Goal: Information Seeking & Learning: Learn about a topic

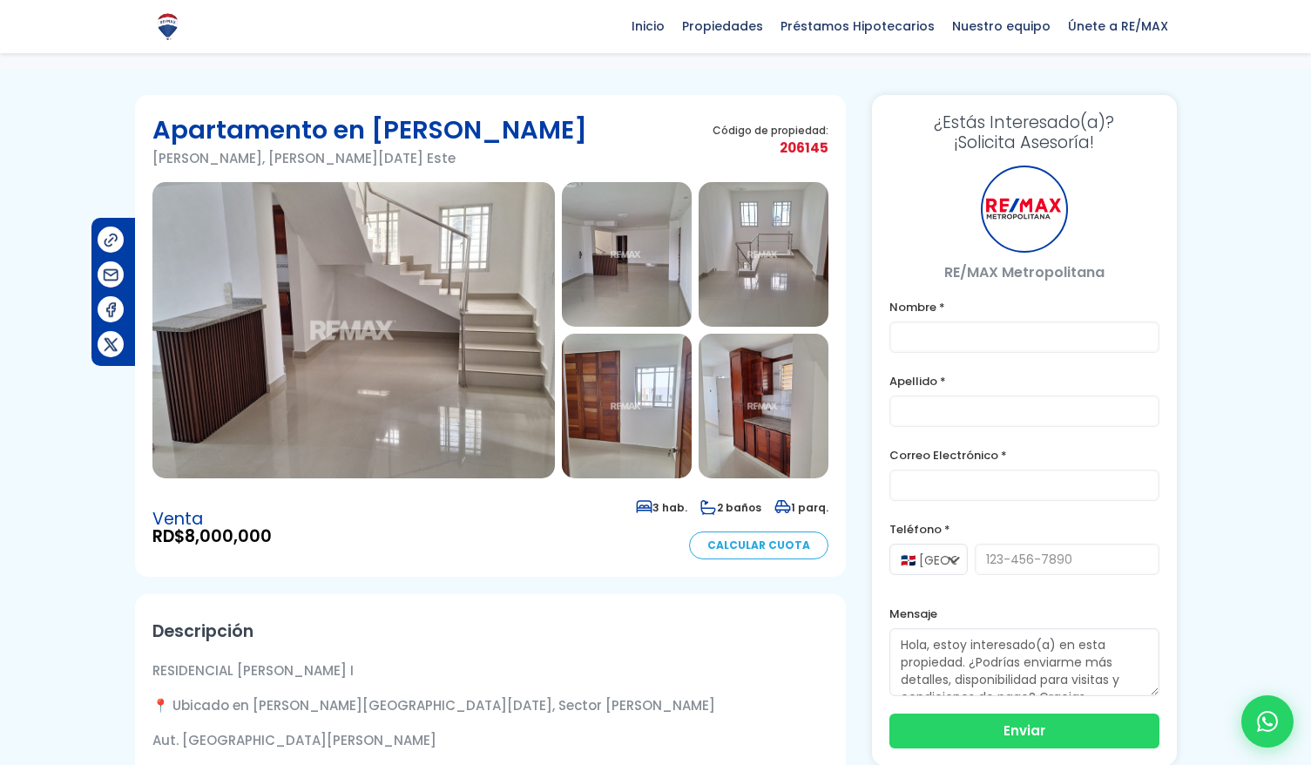
scroll to position [11, 0]
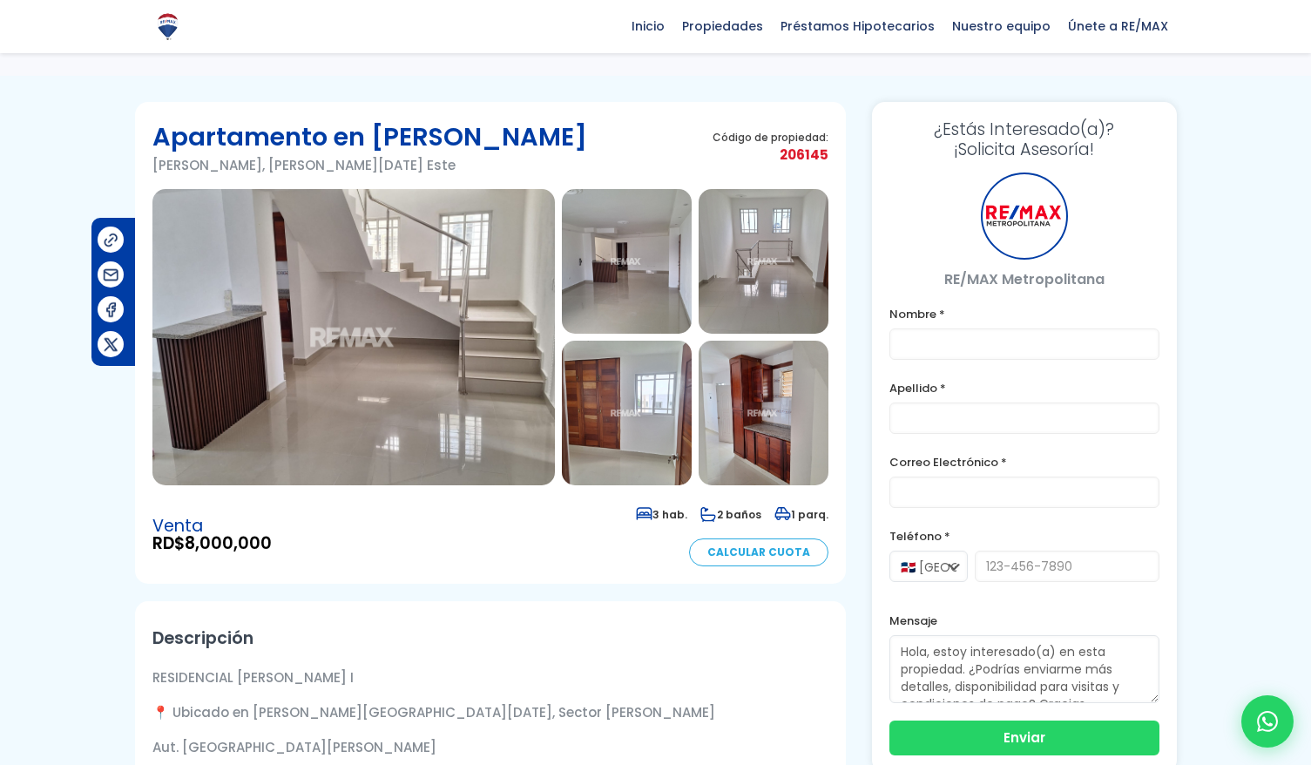
click at [483, 315] on img at bounding box center [353, 337] width 402 height 296
click at [469, 269] on img at bounding box center [353, 337] width 402 height 296
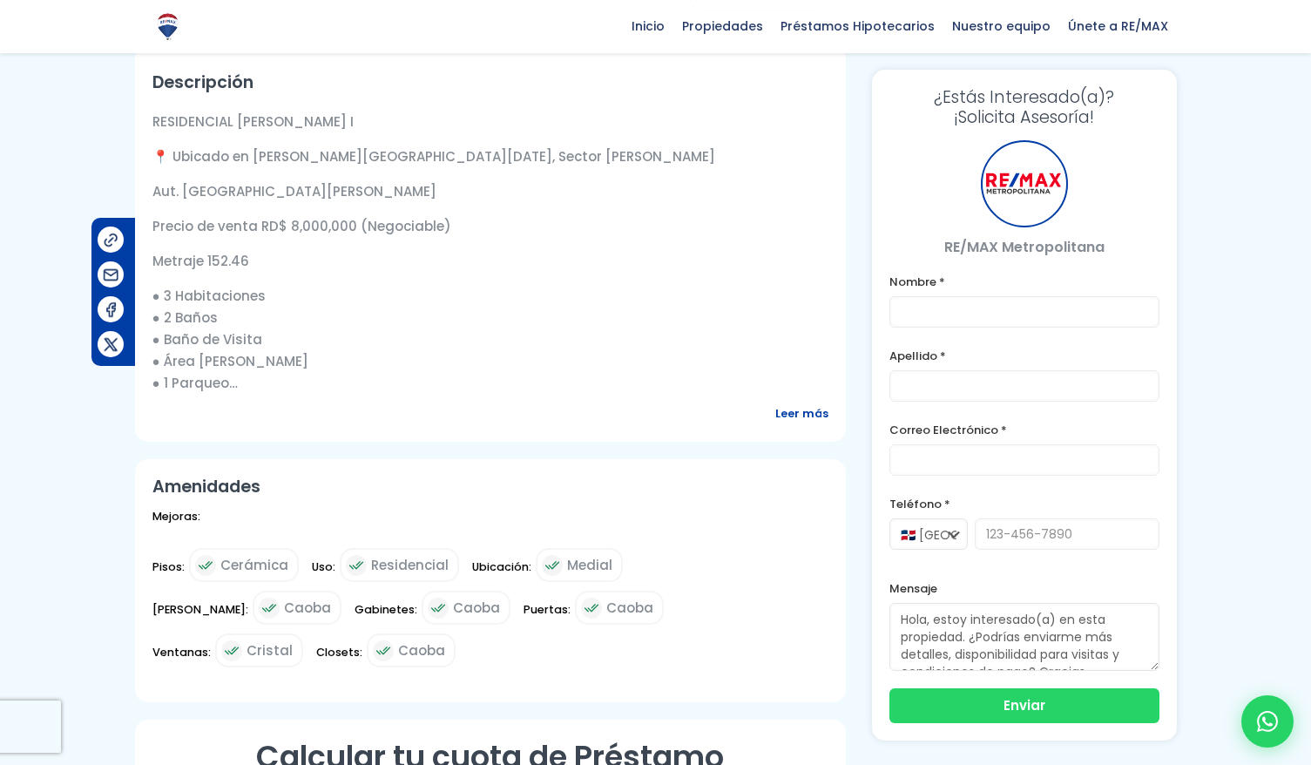
scroll to position [405, 0]
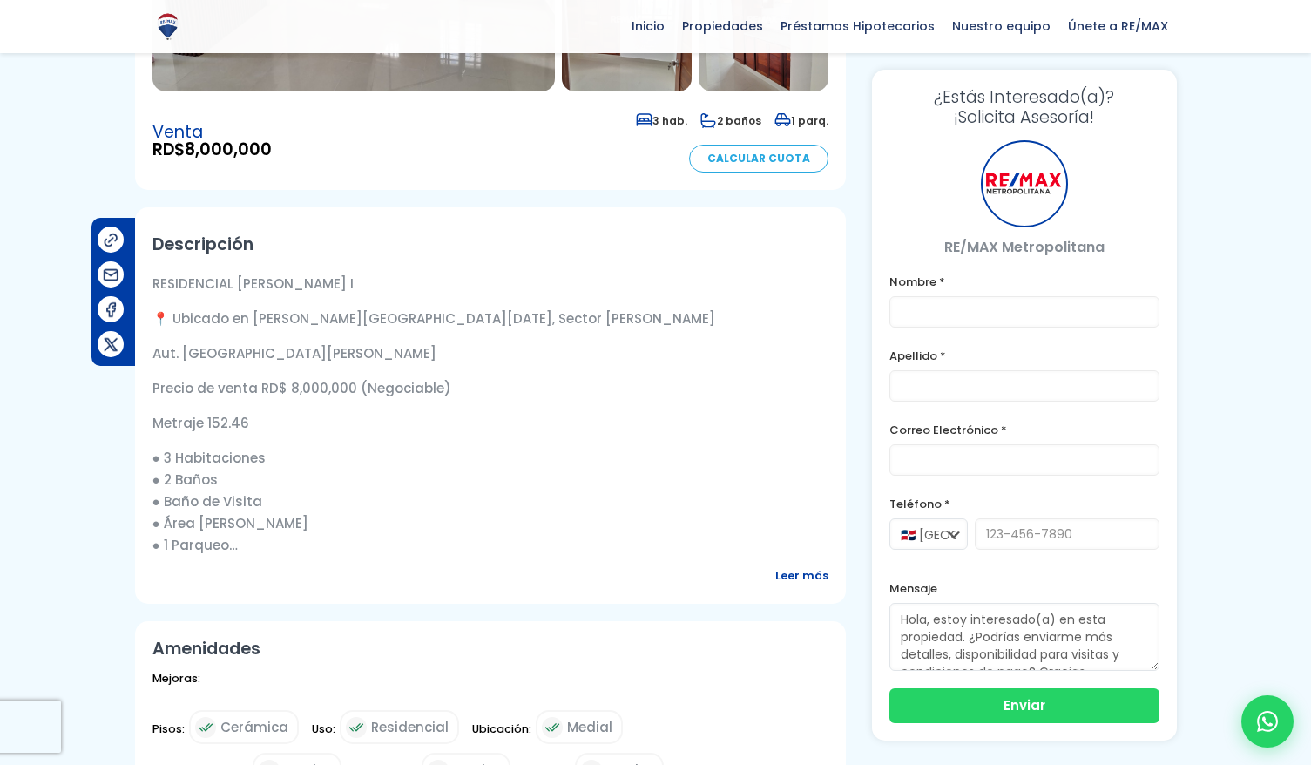
click at [372, 399] on p "Precio de venta RD$ 8,000,000 (Negociable)" at bounding box center [490, 388] width 676 height 22
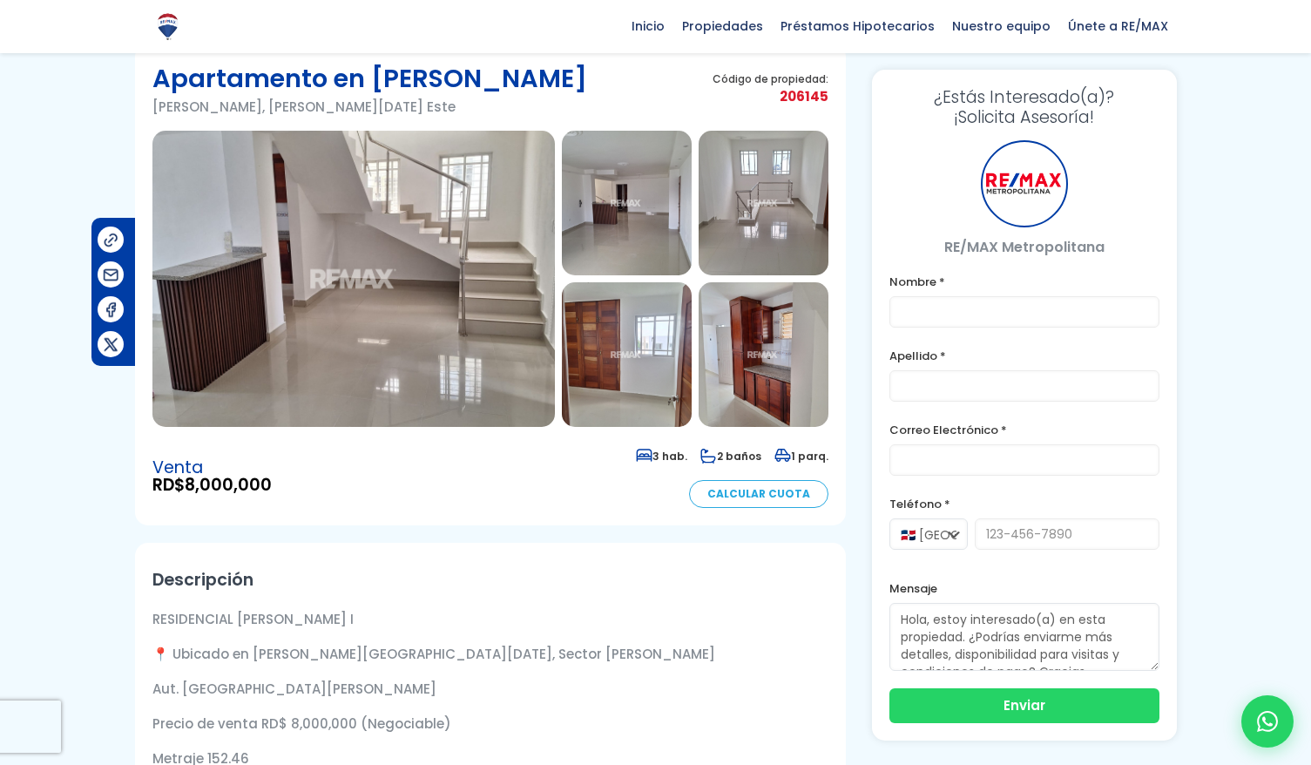
scroll to position [0, 0]
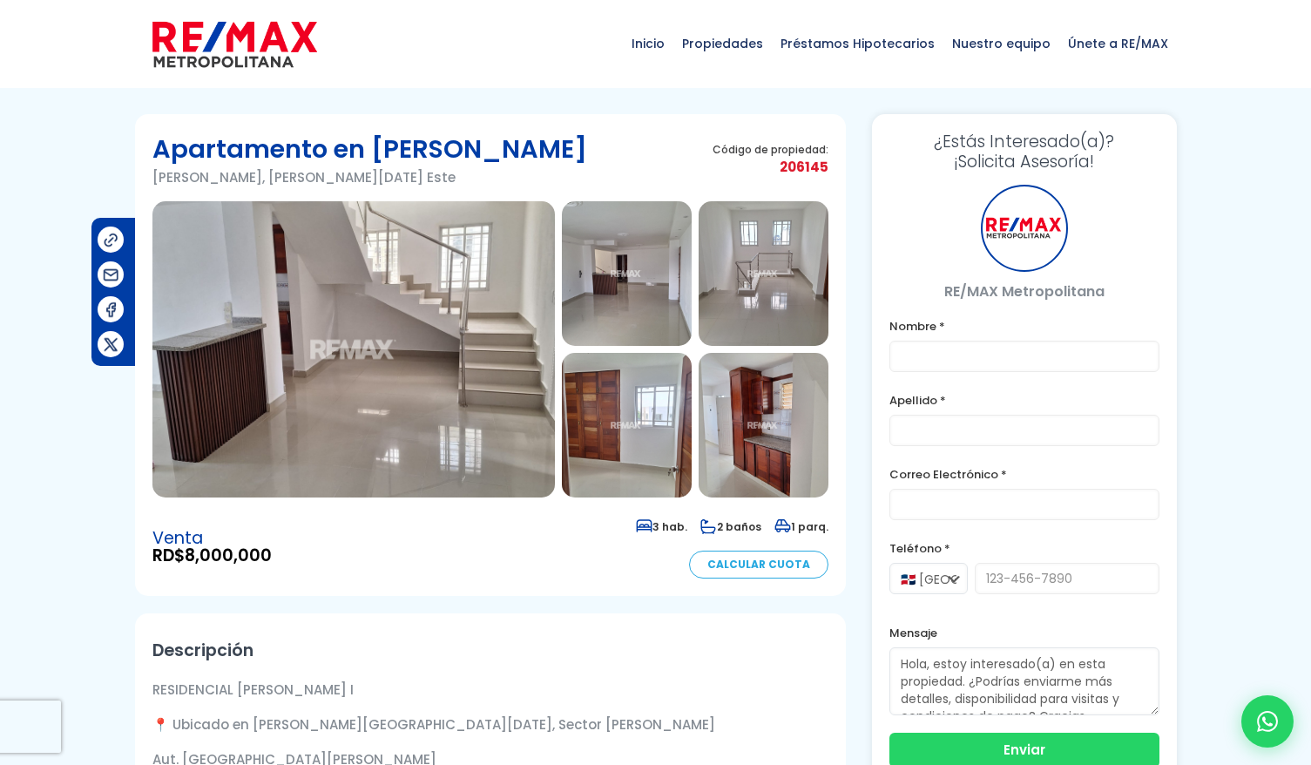
click at [662, 264] on img at bounding box center [627, 273] width 130 height 145
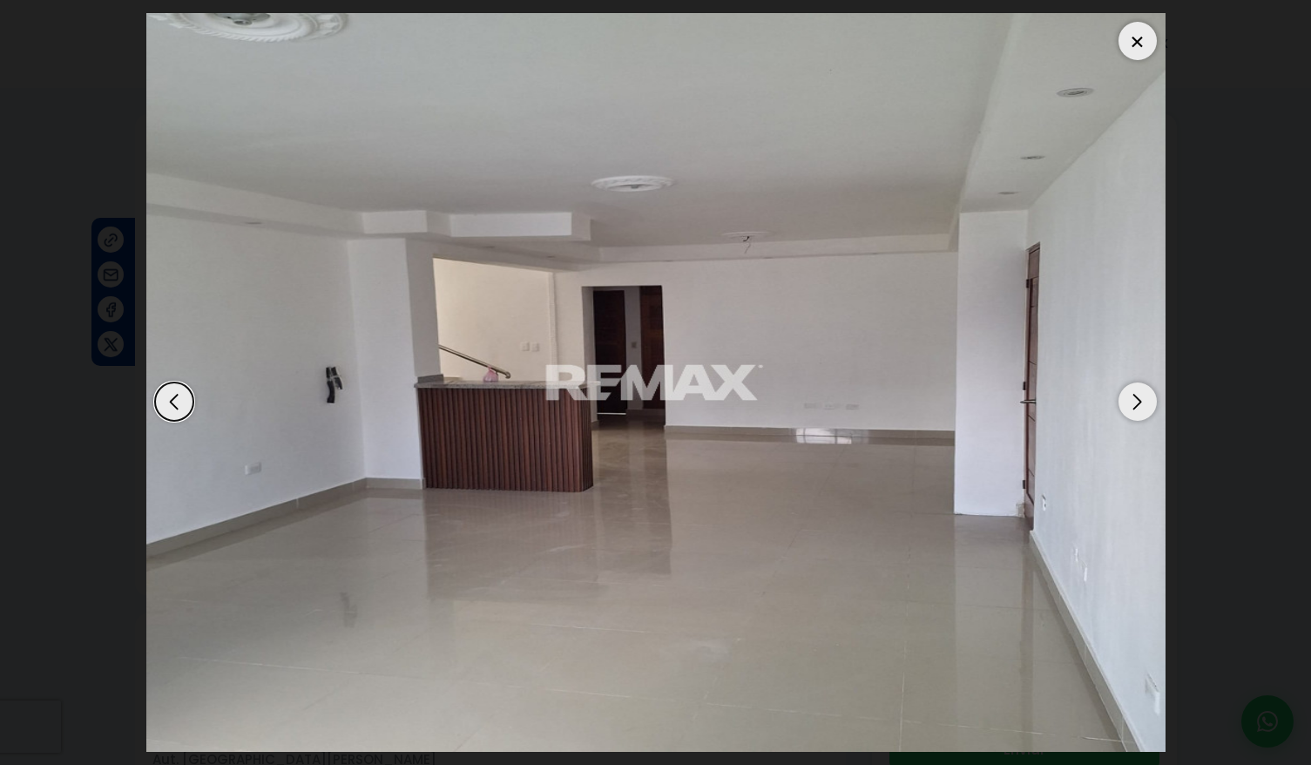
click at [1125, 412] on div "Next slide" at bounding box center [1137, 401] width 38 height 38
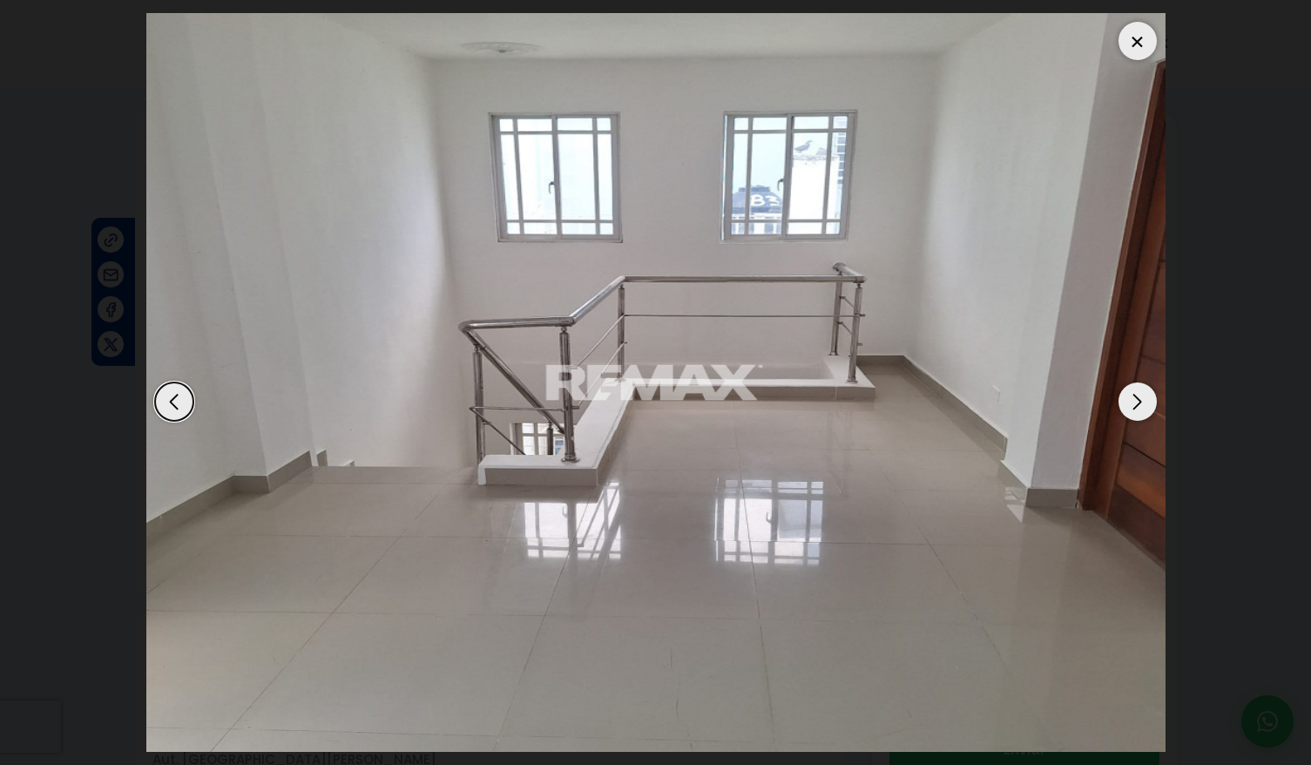
click at [1129, 409] on div "Next slide" at bounding box center [1137, 401] width 38 height 38
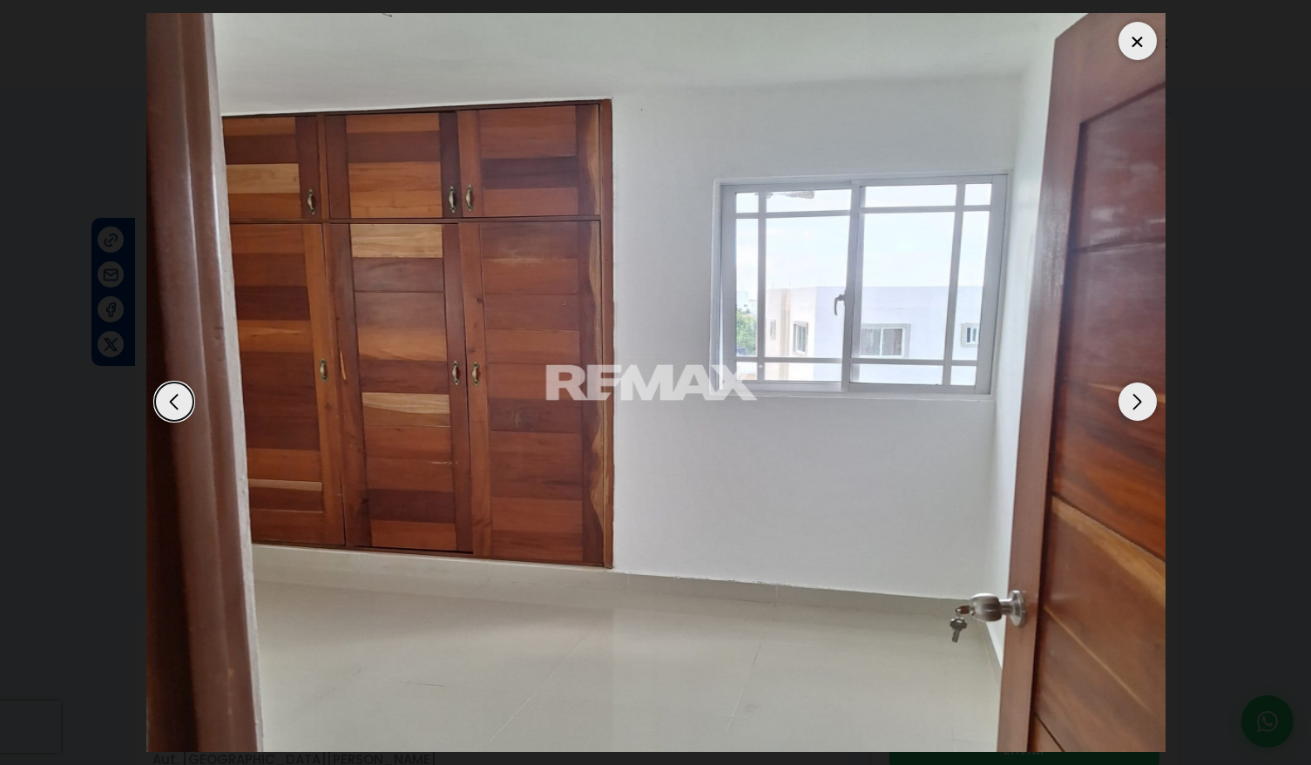
click at [1129, 409] on div "Next slide" at bounding box center [1137, 401] width 38 height 38
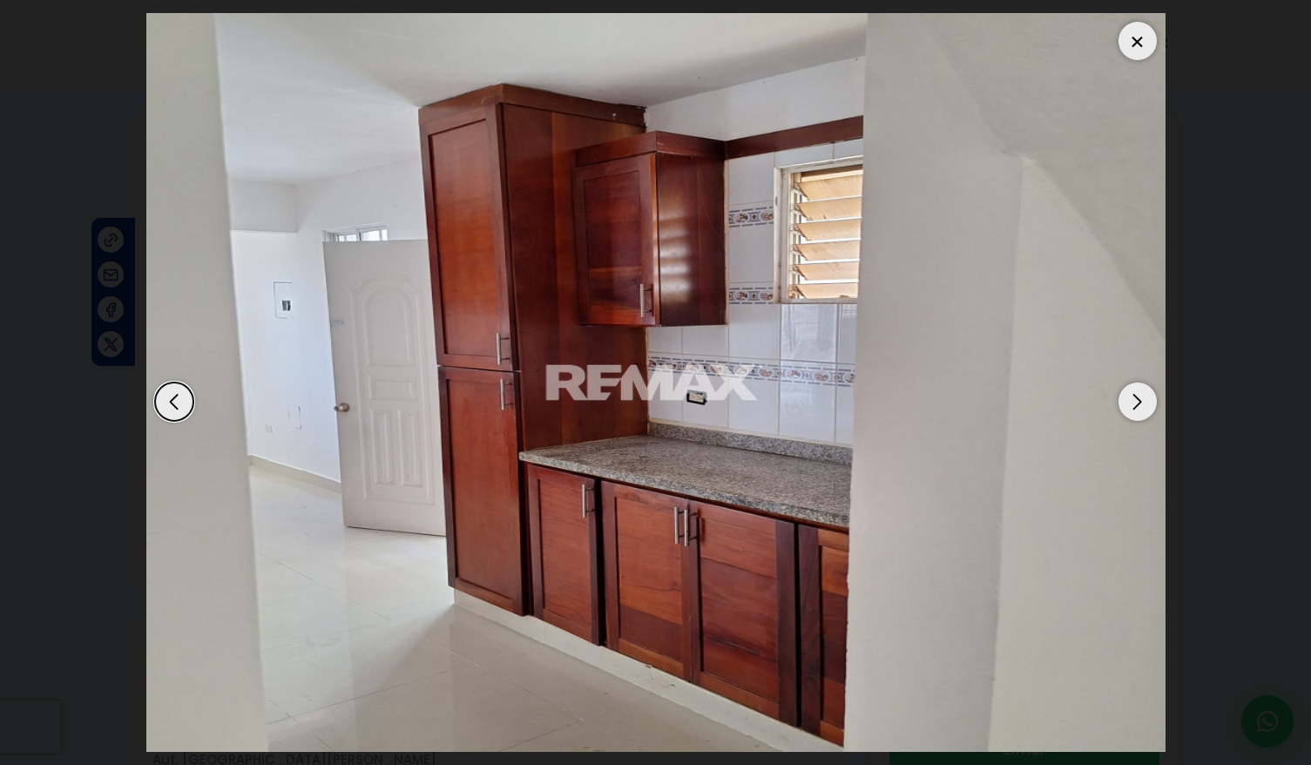
click at [1129, 409] on div "Next slide" at bounding box center [1137, 401] width 38 height 38
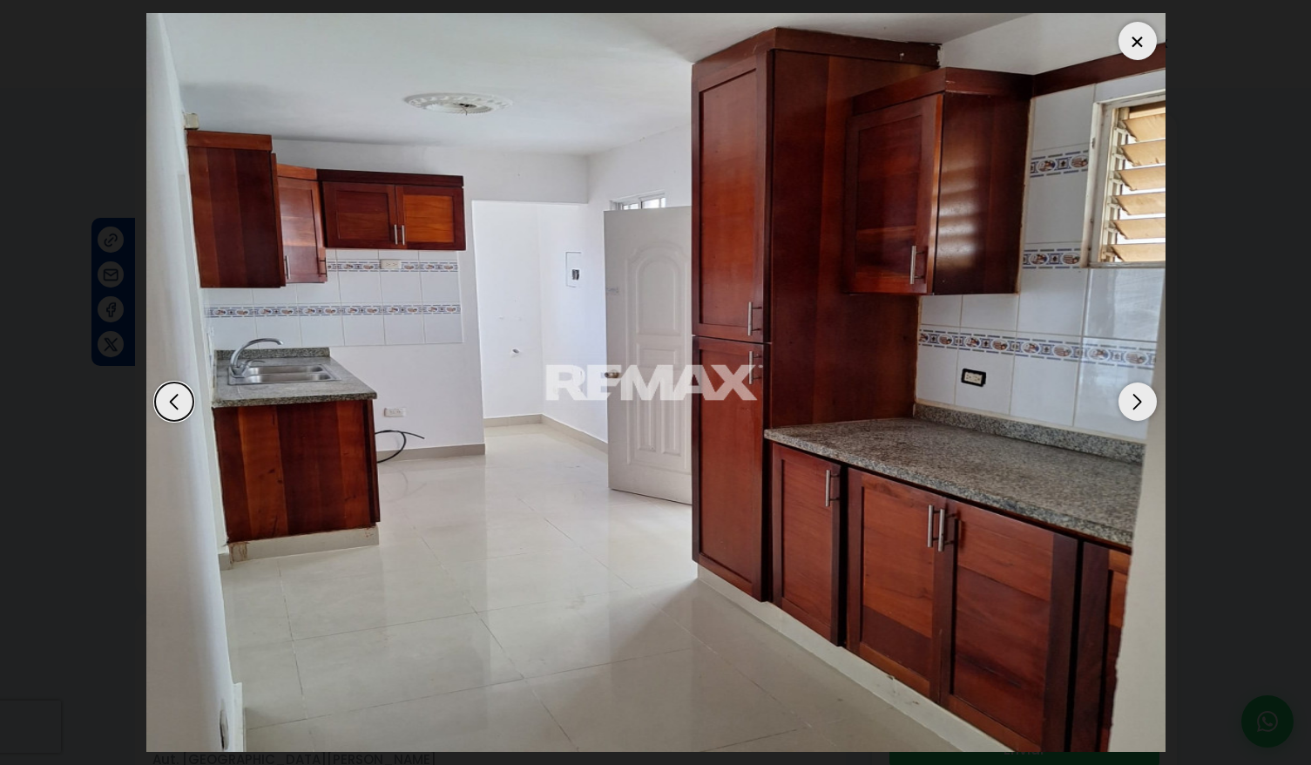
click at [1129, 409] on div "Next slide" at bounding box center [1137, 401] width 38 height 38
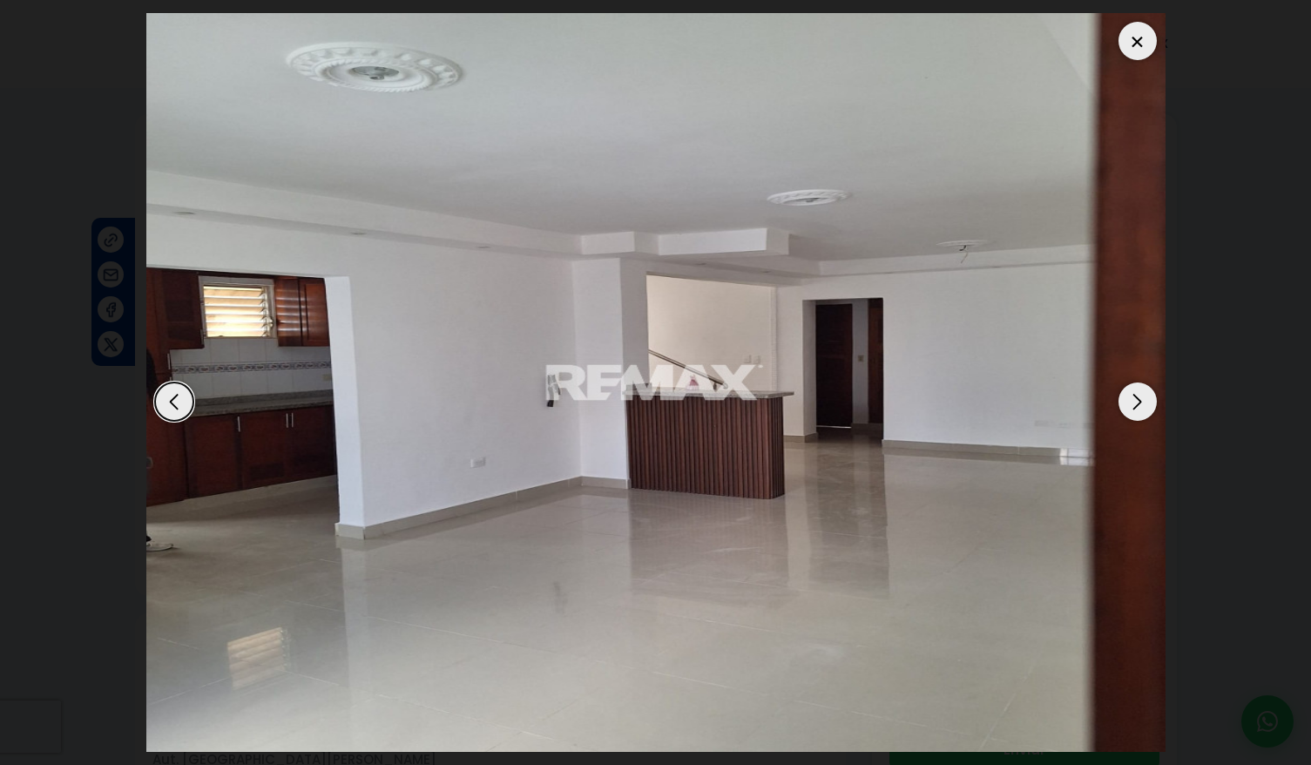
click at [1129, 409] on div "Next slide" at bounding box center [1137, 401] width 38 height 38
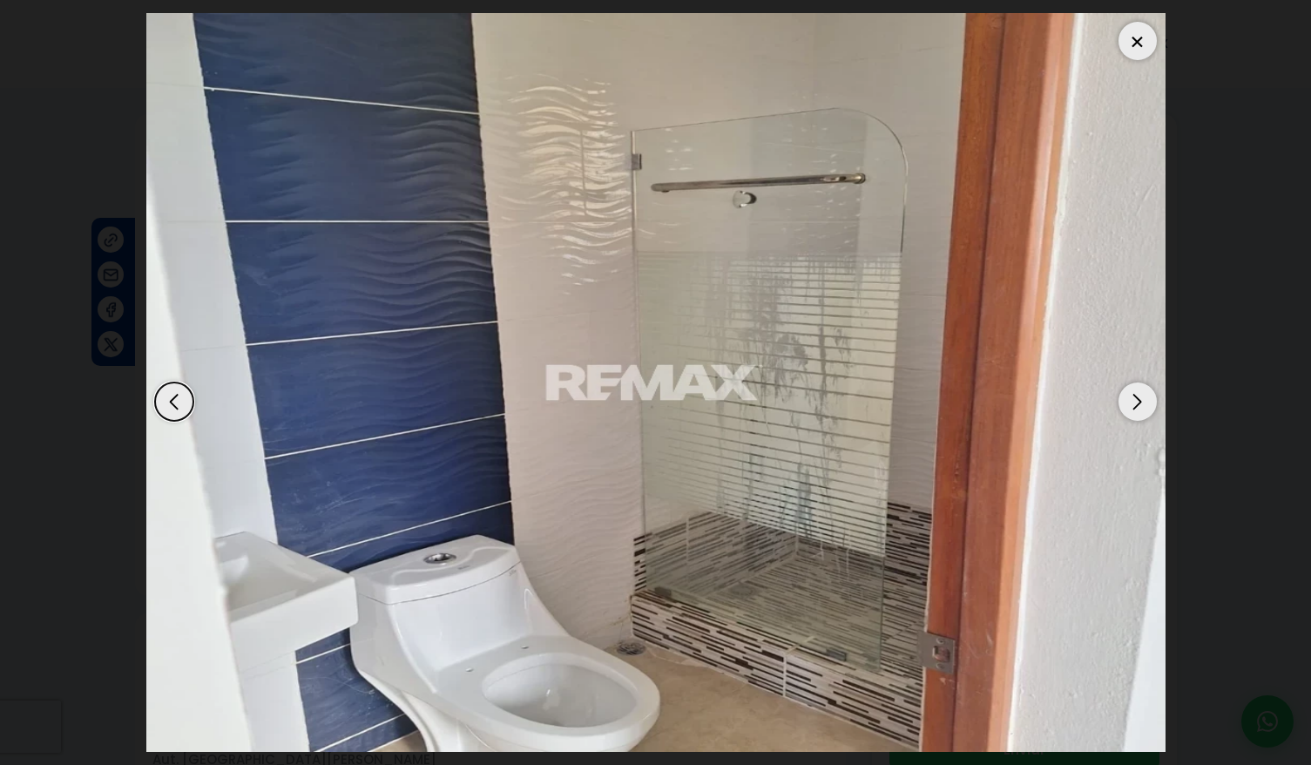
click at [1129, 409] on div "Next slide" at bounding box center [1137, 401] width 38 height 38
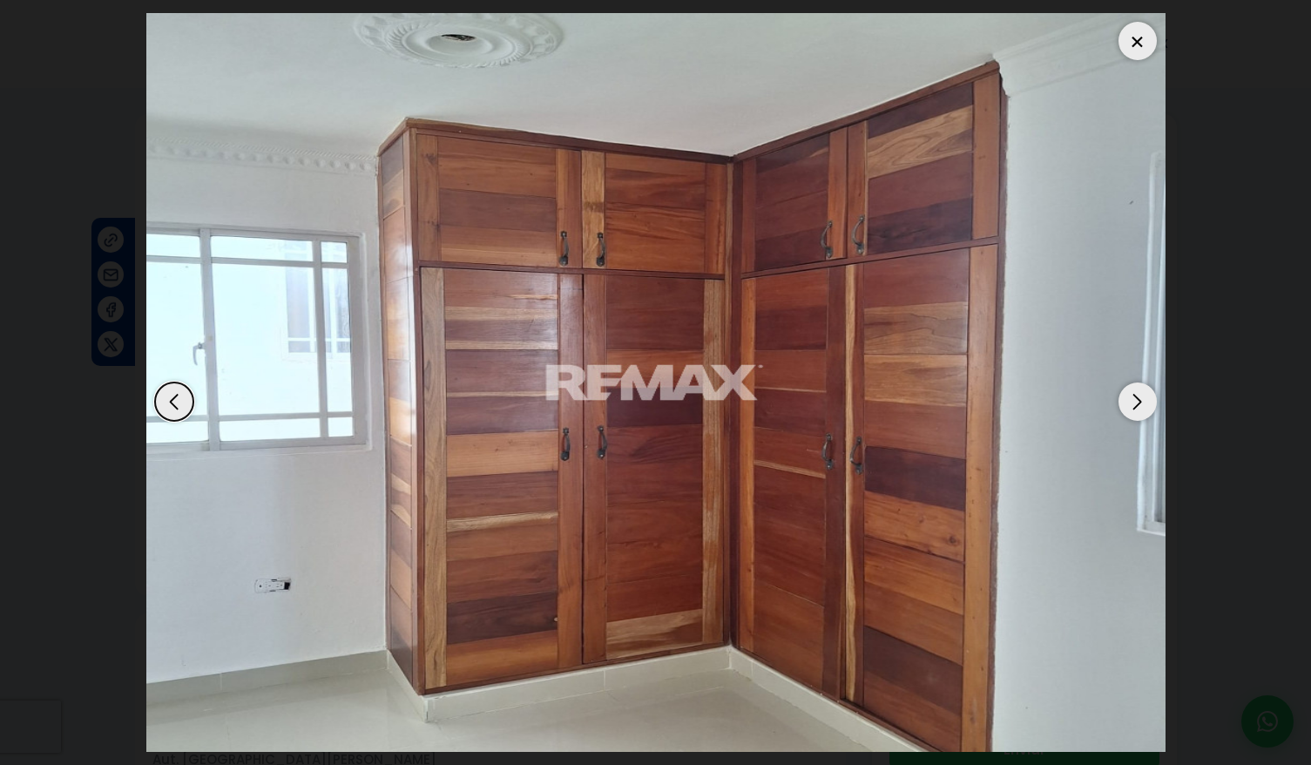
click at [133, 41] on dialog at bounding box center [655, 382] width 1045 height 765
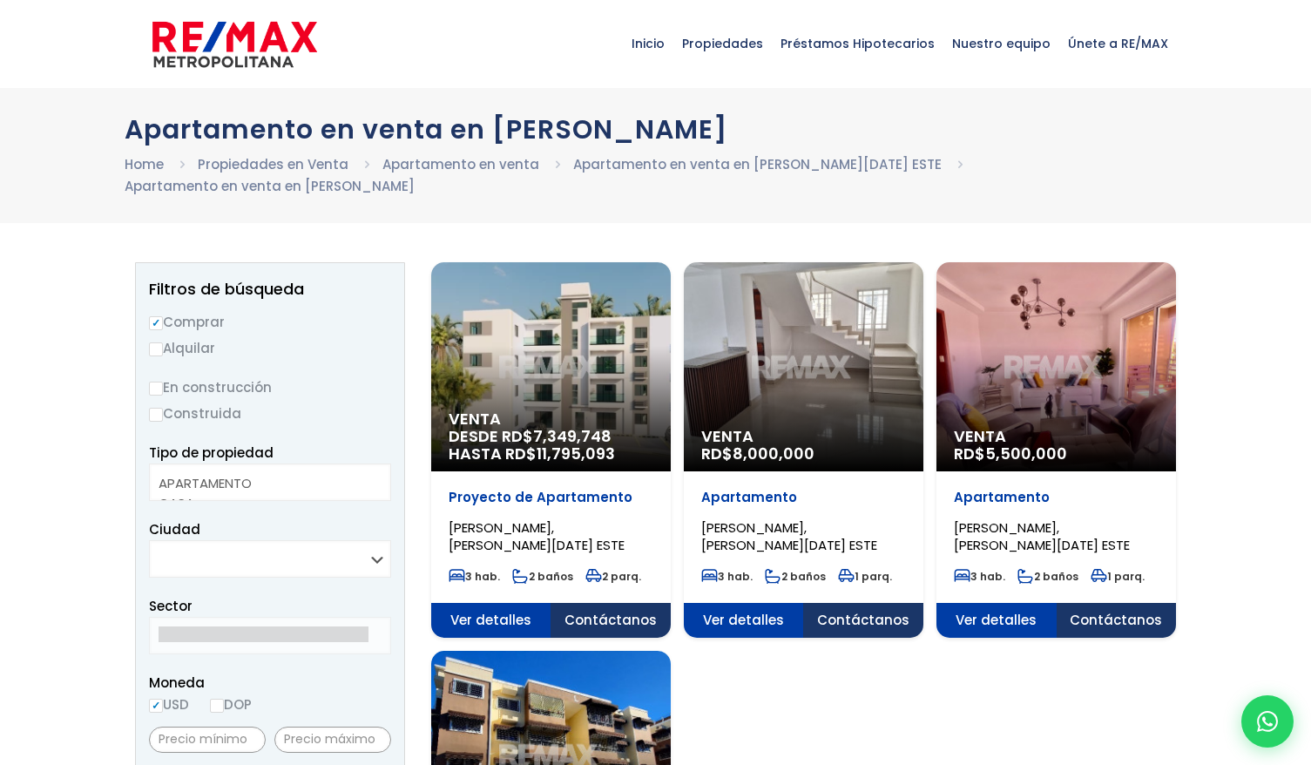
select select
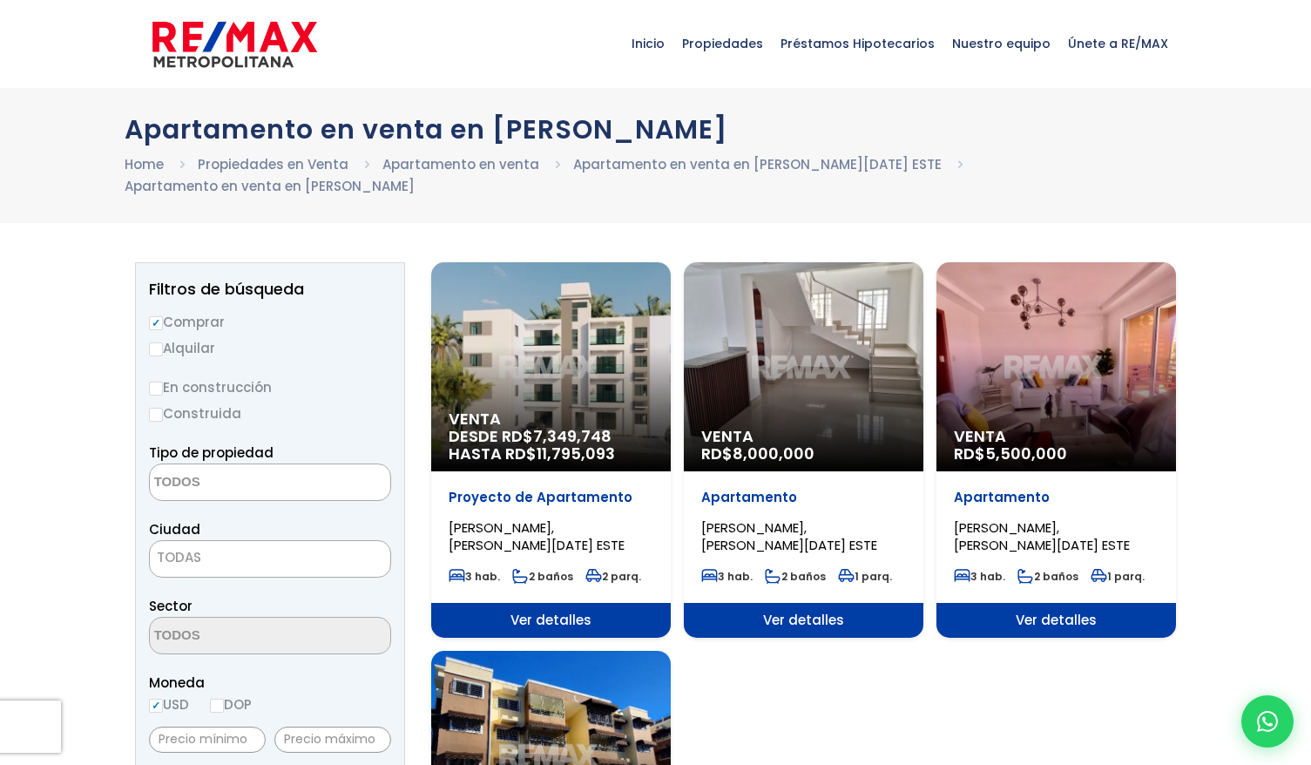
click at [539, 442] on span "11,795,093" at bounding box center [576, 453] width 78 height 22
click at [1008, 388] on div "Venta RD$ 5,500,000" at bounding box center [1056, 366] width 240 height 209
click at [1027, 352] on div "Venta RD$ 5,500,000" at bounding box center [1056, 366] width 240 height 209
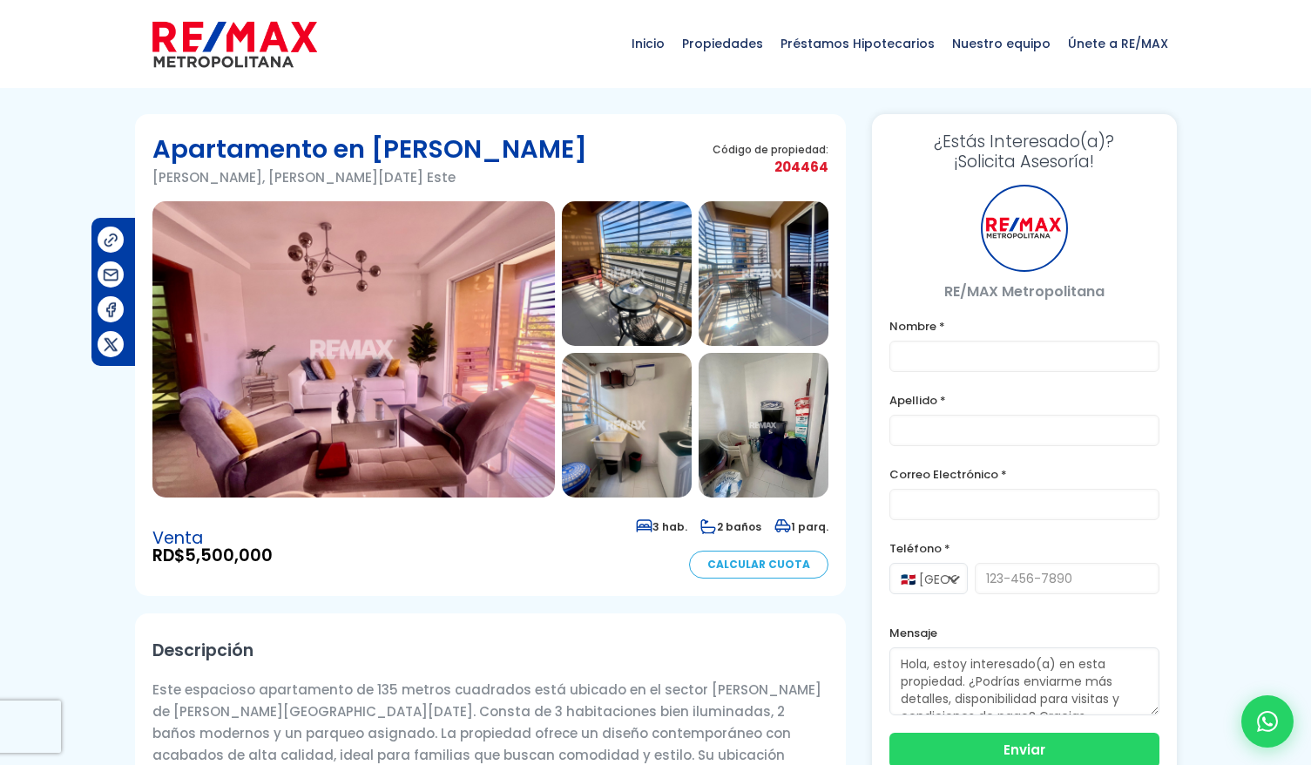
click at [402, 316] on img at bounding box center [353, 349] width 402 height 296
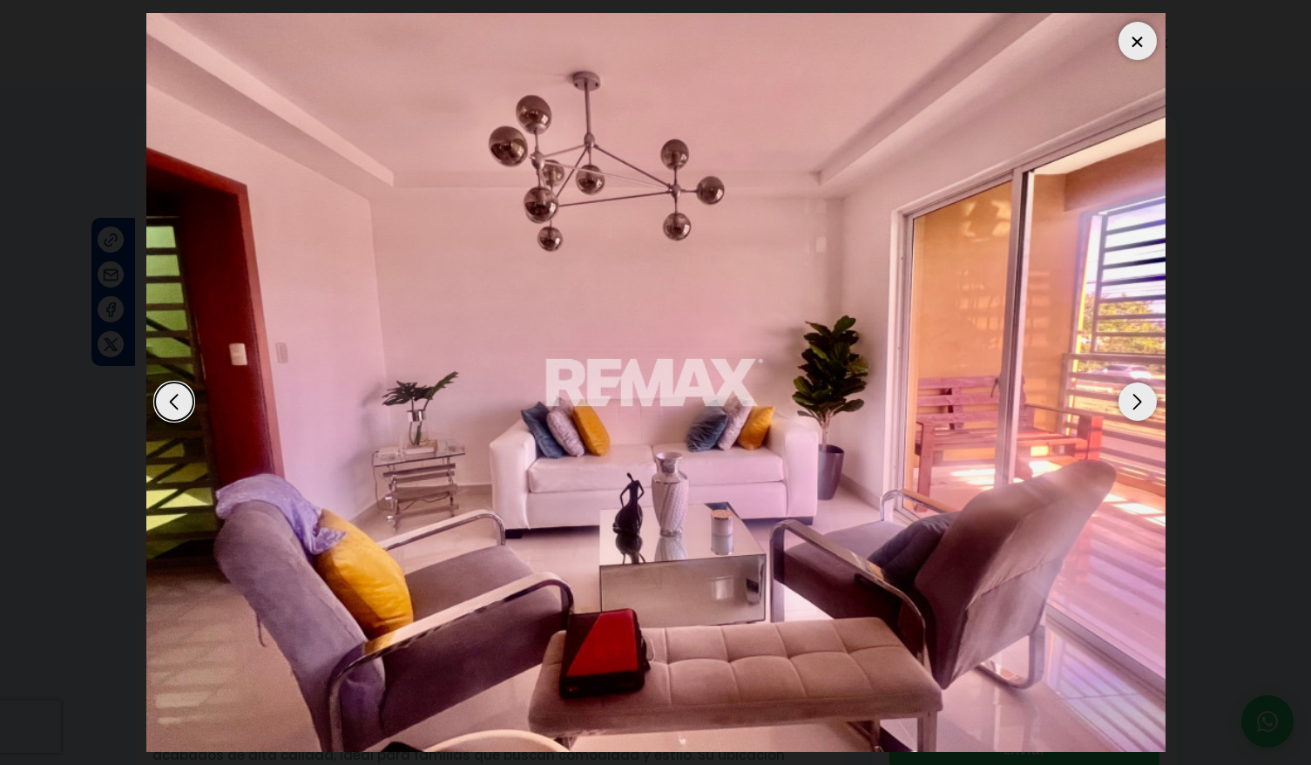
click at [1129, 414] on div "Next slide" at bounding box center [1137, 401] width 38 height 38
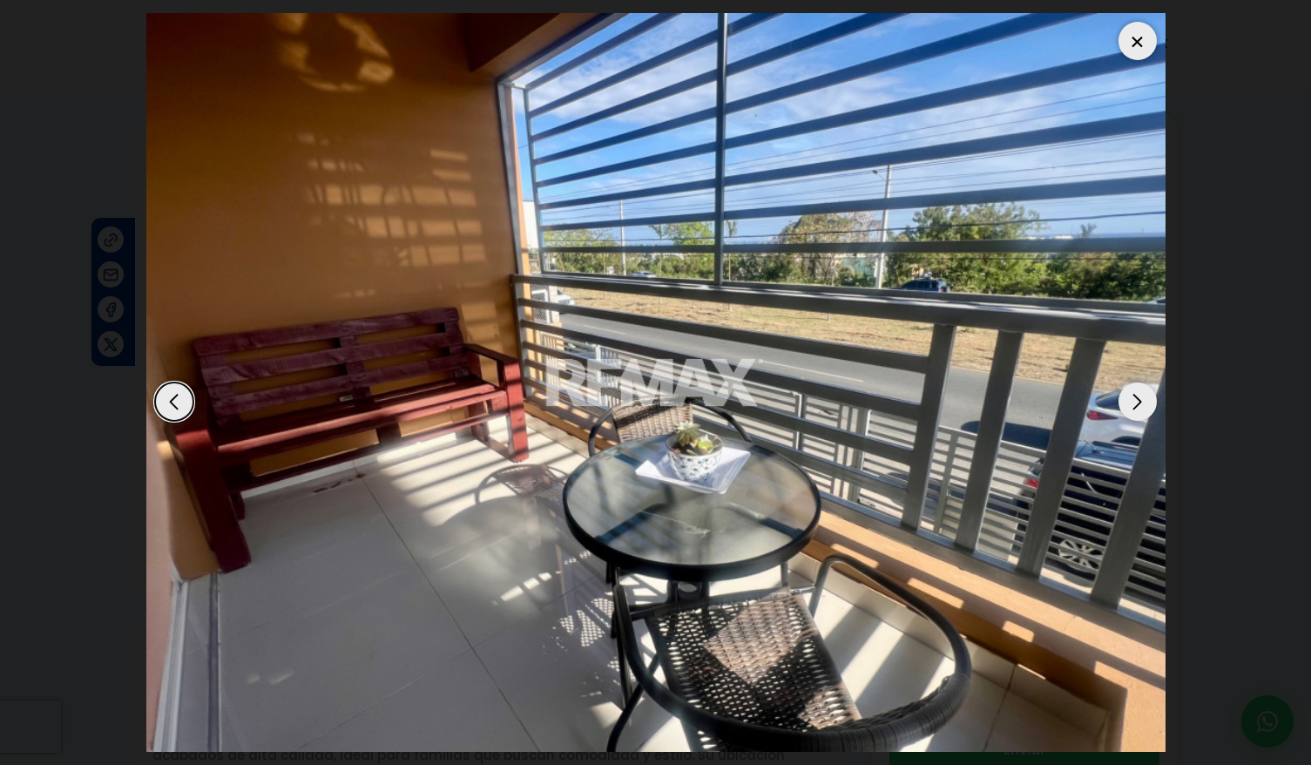
click at [1130, 413] on div "Next slide" at bounding box center [1137, 401] width 38 height 38
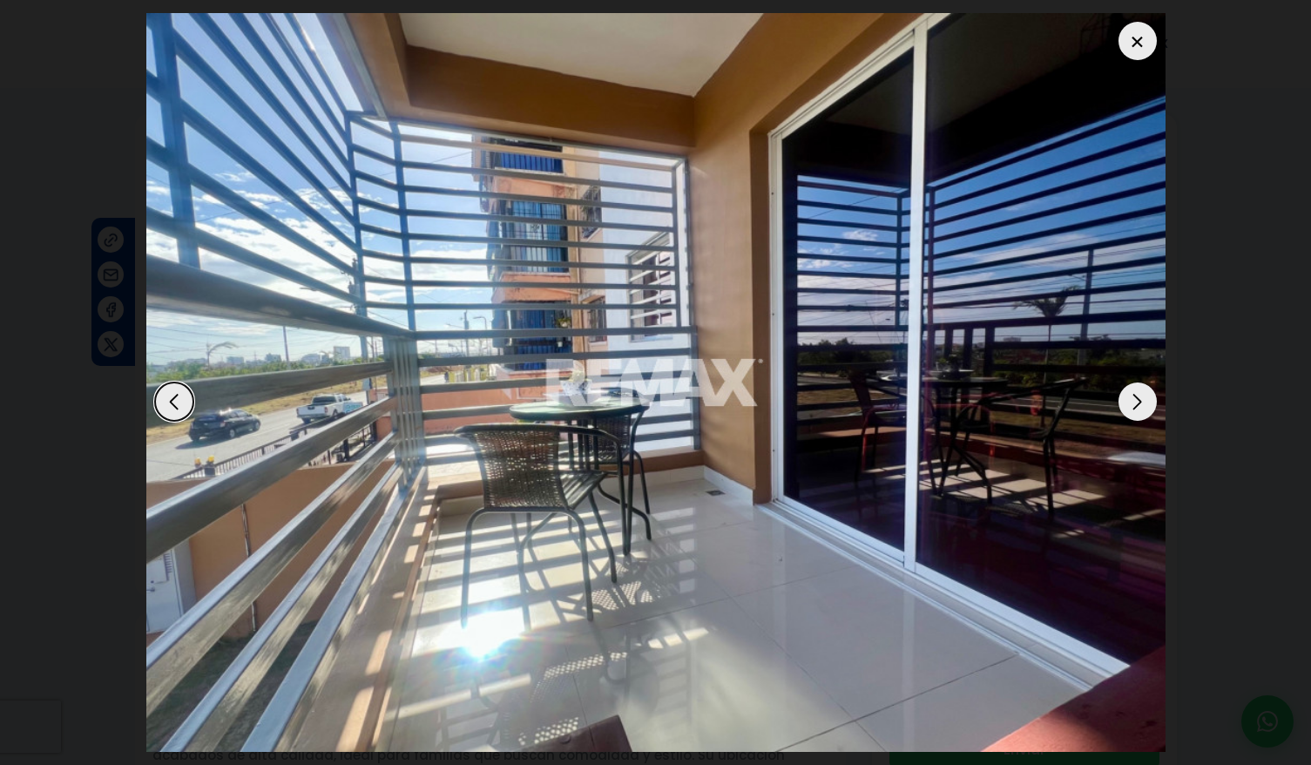
click at [1130, 413] on div "Next slide" at bounding box center [1137, 401] width 38 height 38
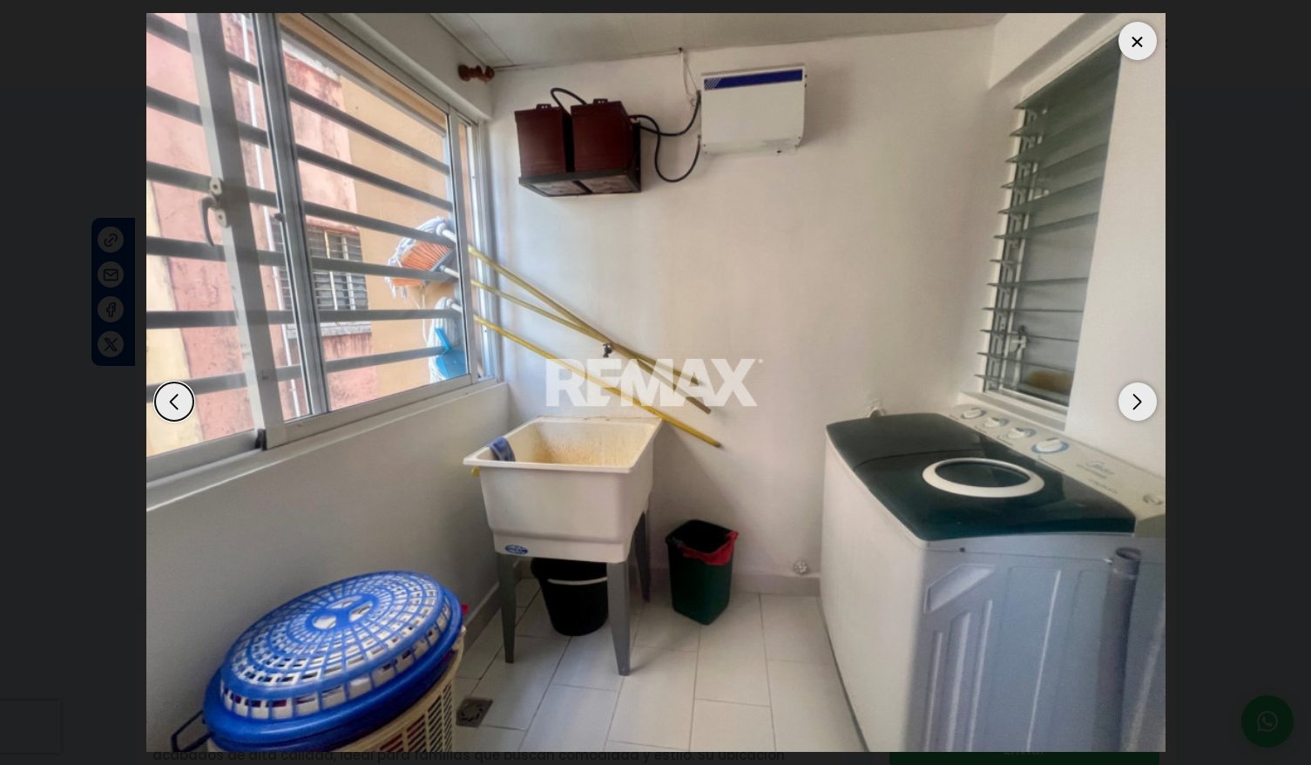
click at [1130, 413] on div "Next slide" at bounding box center [1137, 401] width 38 height 38
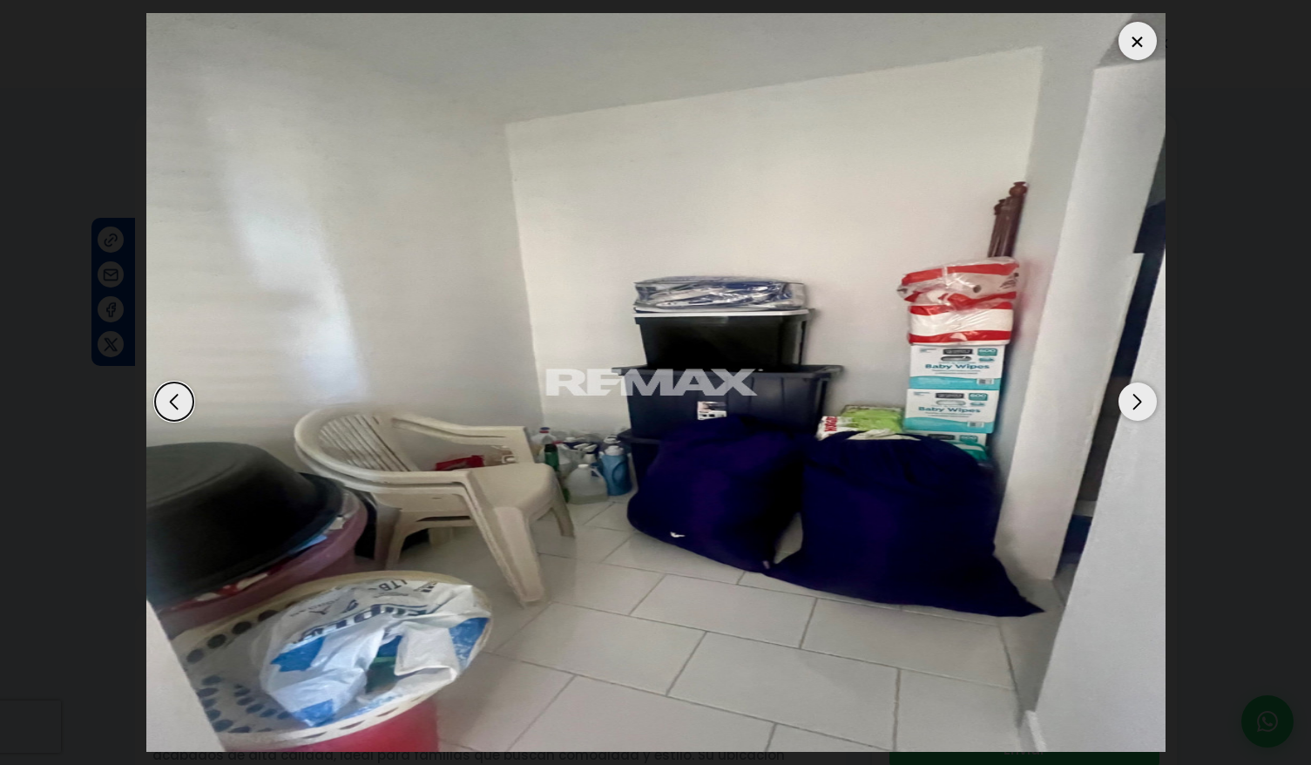
click at [1130, 413] on div "Next slide" at bounding box center [1137, 401] width 38 height 38
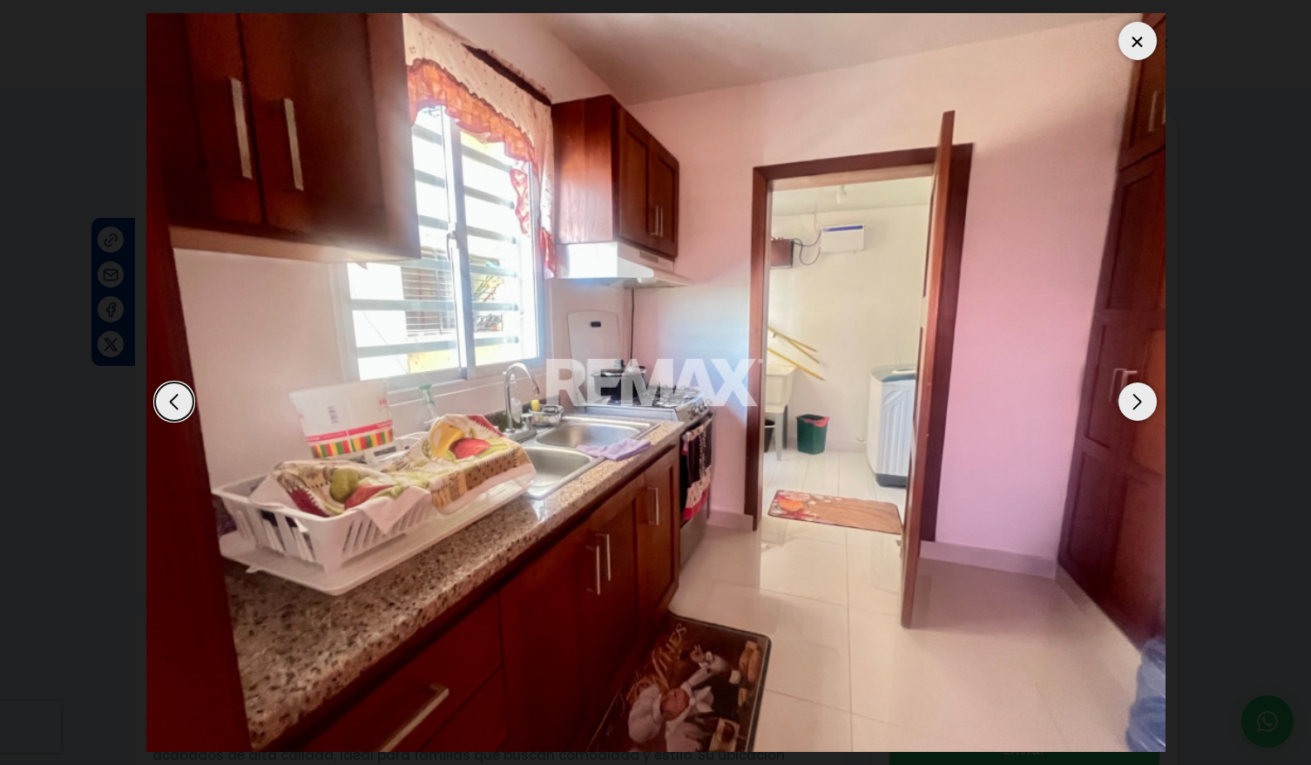
click at [1130, 413] on div "Next slide" at bounding box center [1137, 401] width 38 height 38
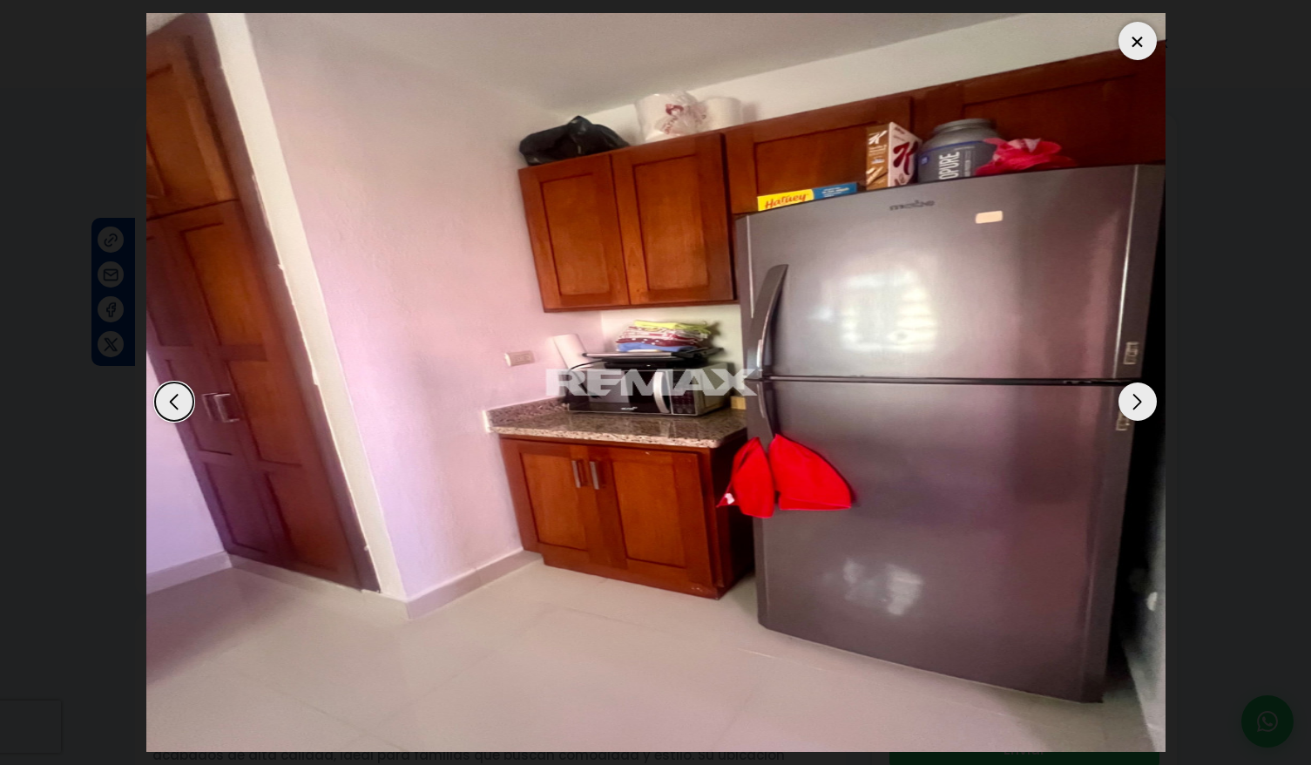
click at [1130, 413] on div "Next slide" at bounding box center [1137, 401] width 38 height 38
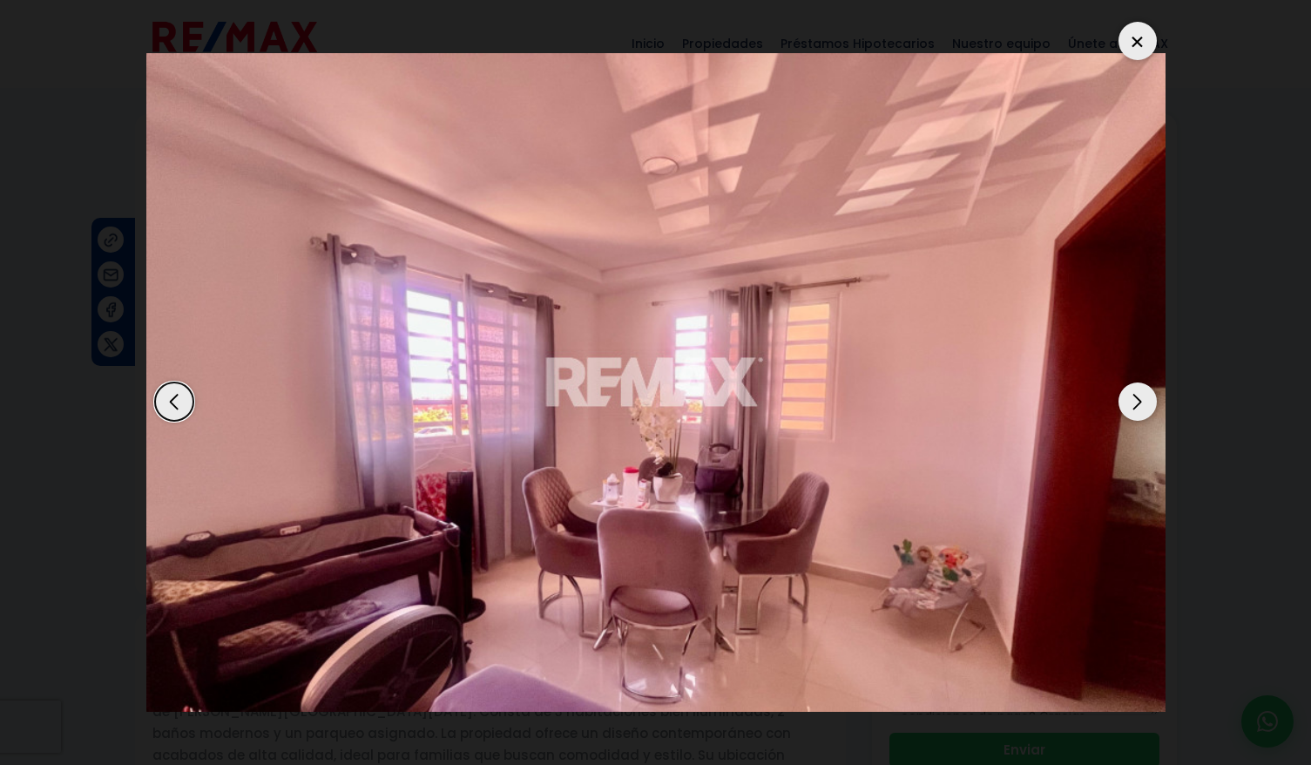
click at [1131, 413] on div "Next slide" at bounding box center [1137, 401] width 38 height 38
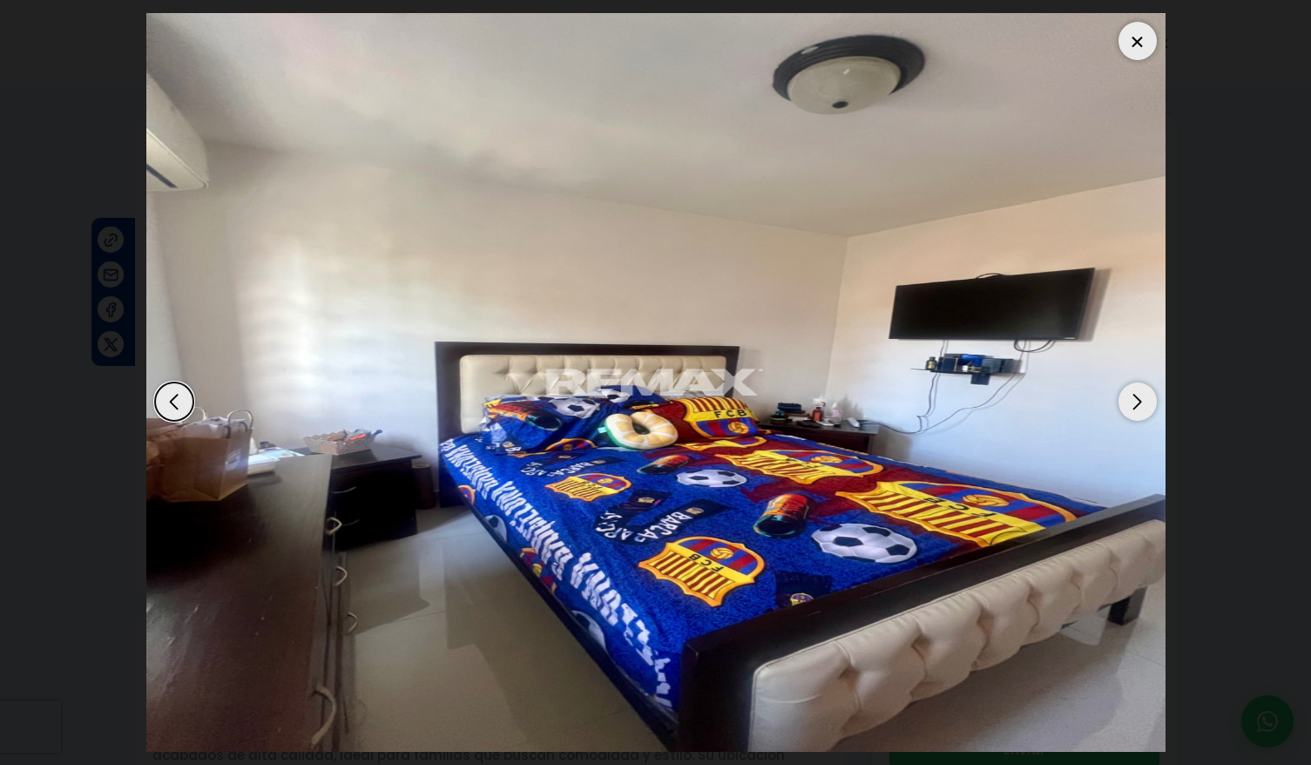
click at [1131, 413] on div "Next slide" at bounding box center [1137, 401] width 38 height 38
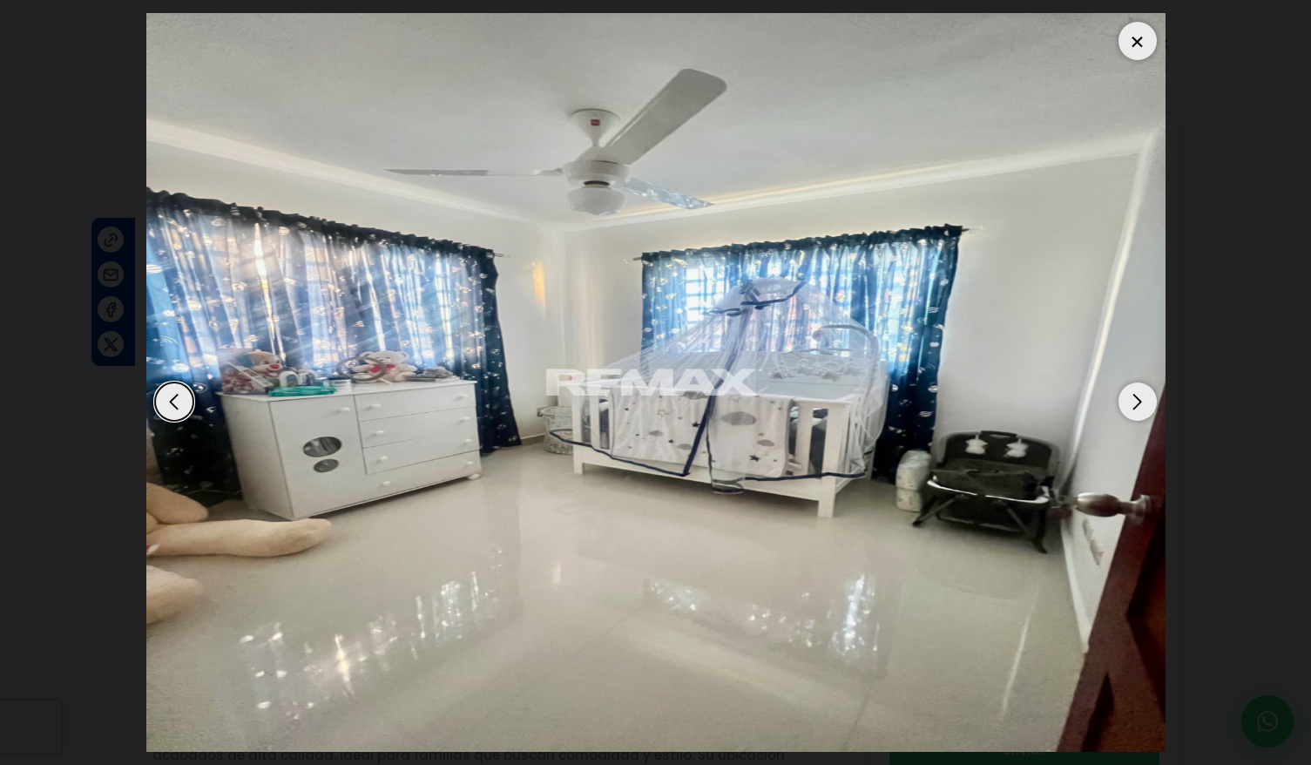
click at [1131, 413] on div "Next slide" at bounding box center [1137, 401] width 38 height 38
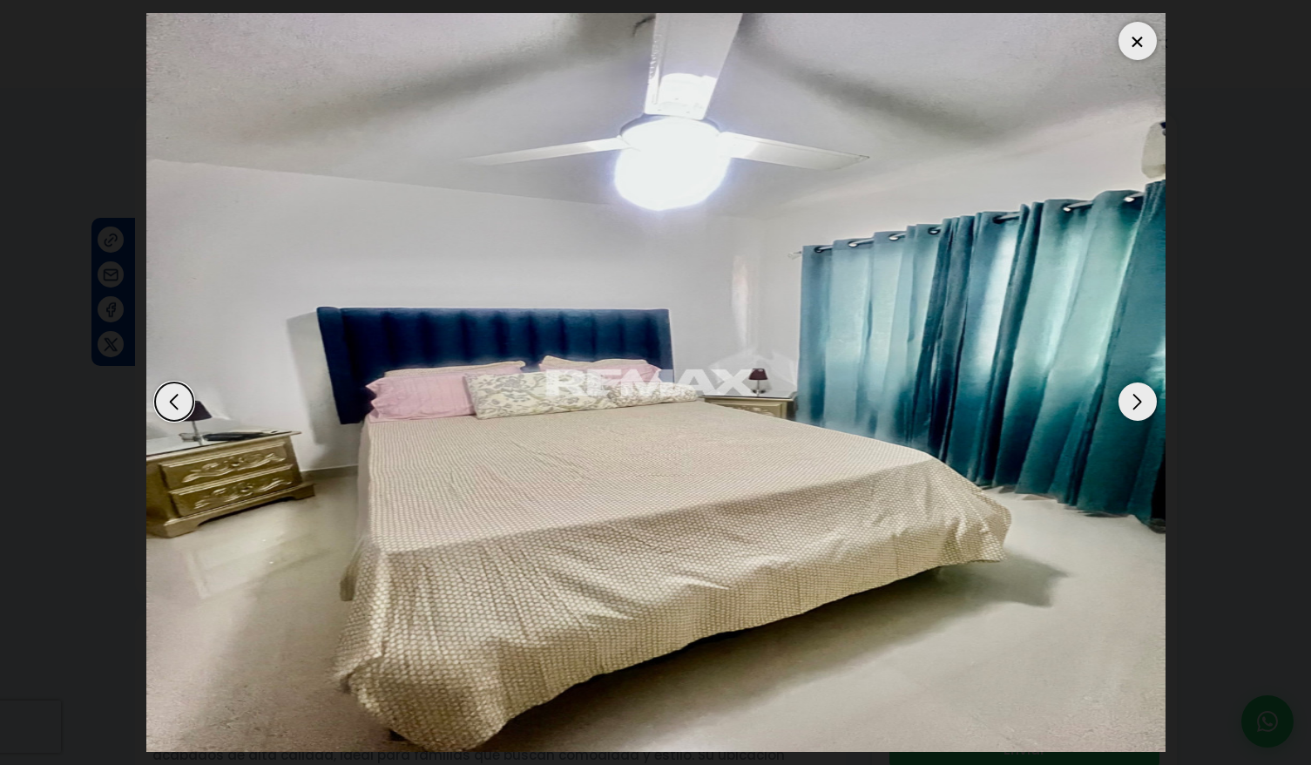
click at [1131, 413] on div "Next slide" at bounding box center [1137, 401] width 38 height 38
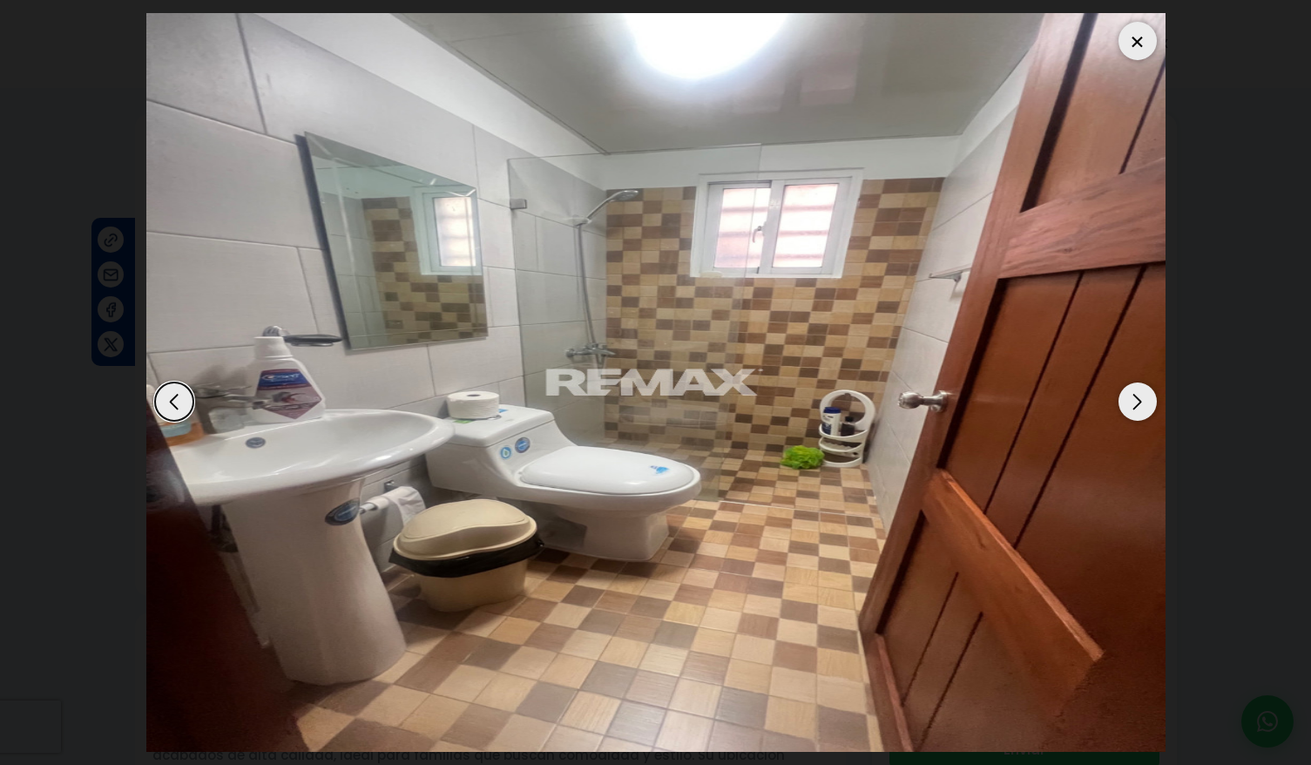
click at [1131, 412] on div "Next slide" at bounding box center [1137, 401] width 38 height 38
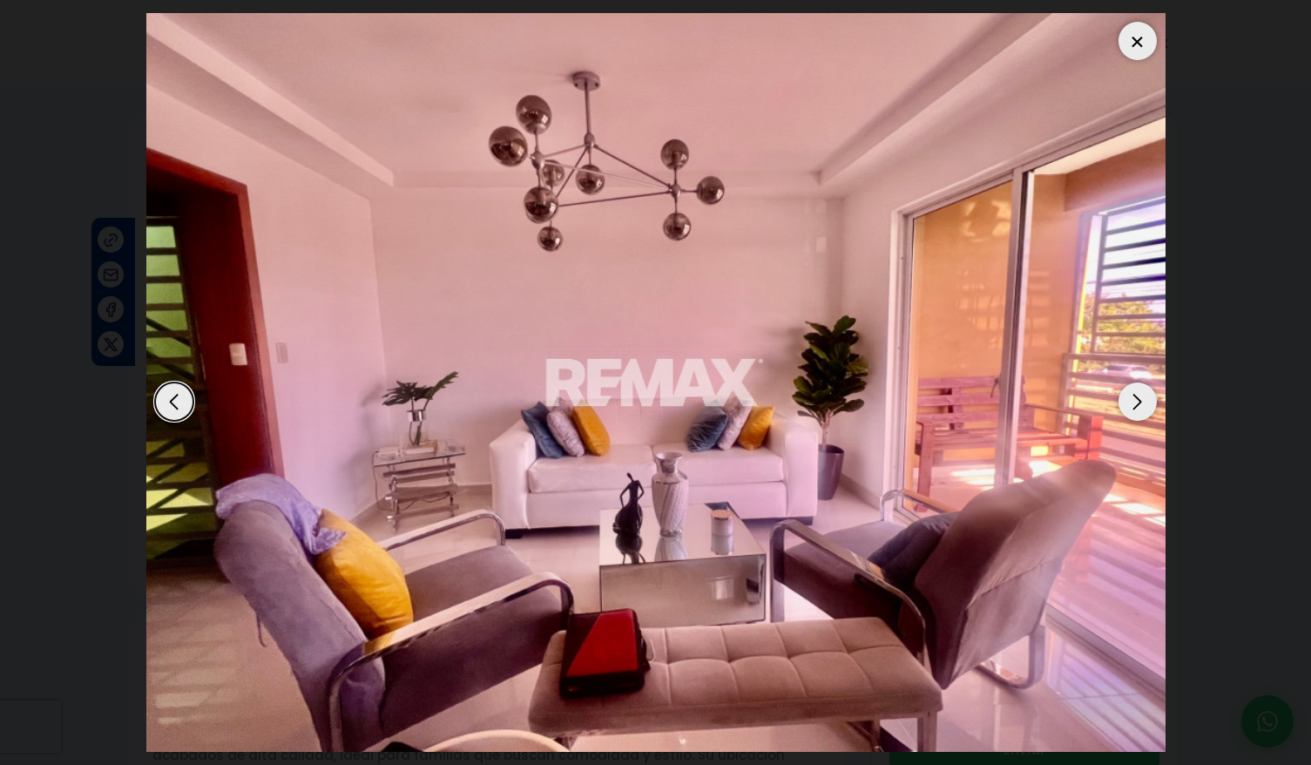
click at [1131, 406] on div "Next slide" at bounding box center [1137, 401] width 38 height 38
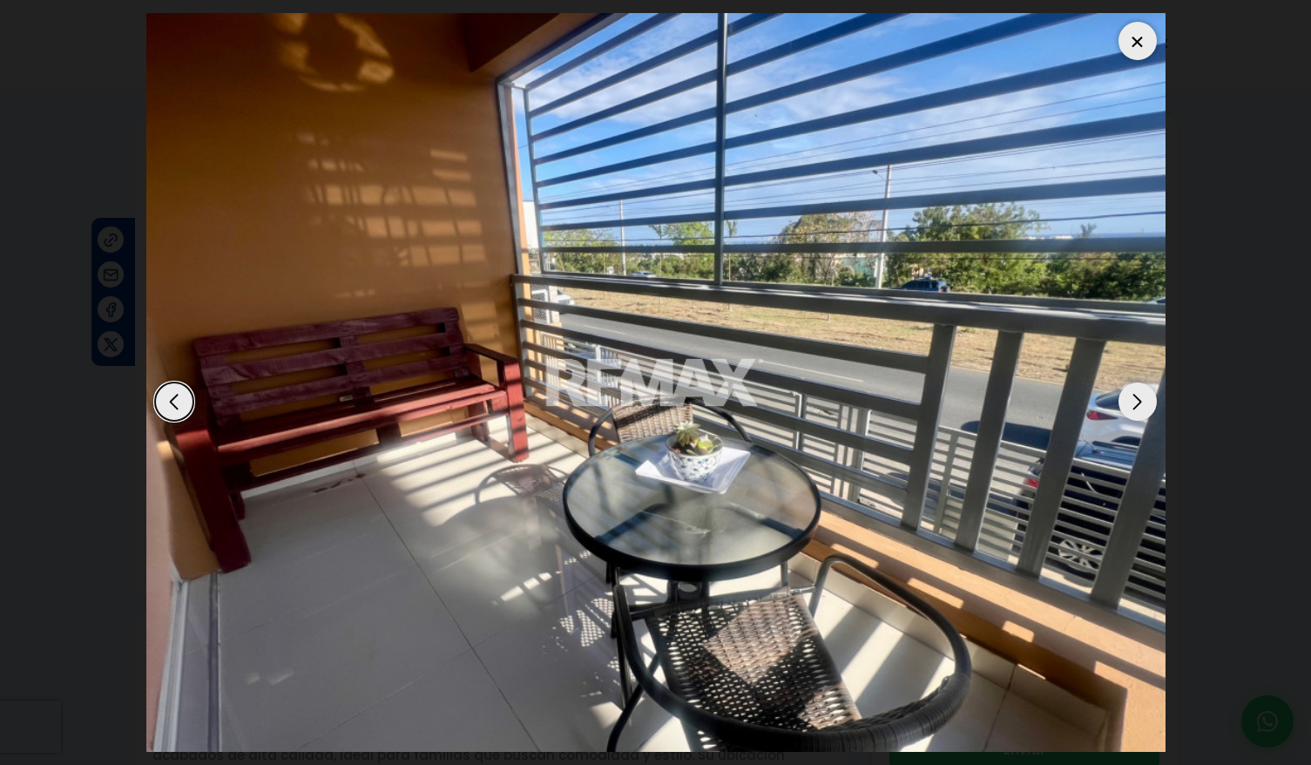
click at [1140, 51] on div at bounding box center [1137, 41] width 38 height 38
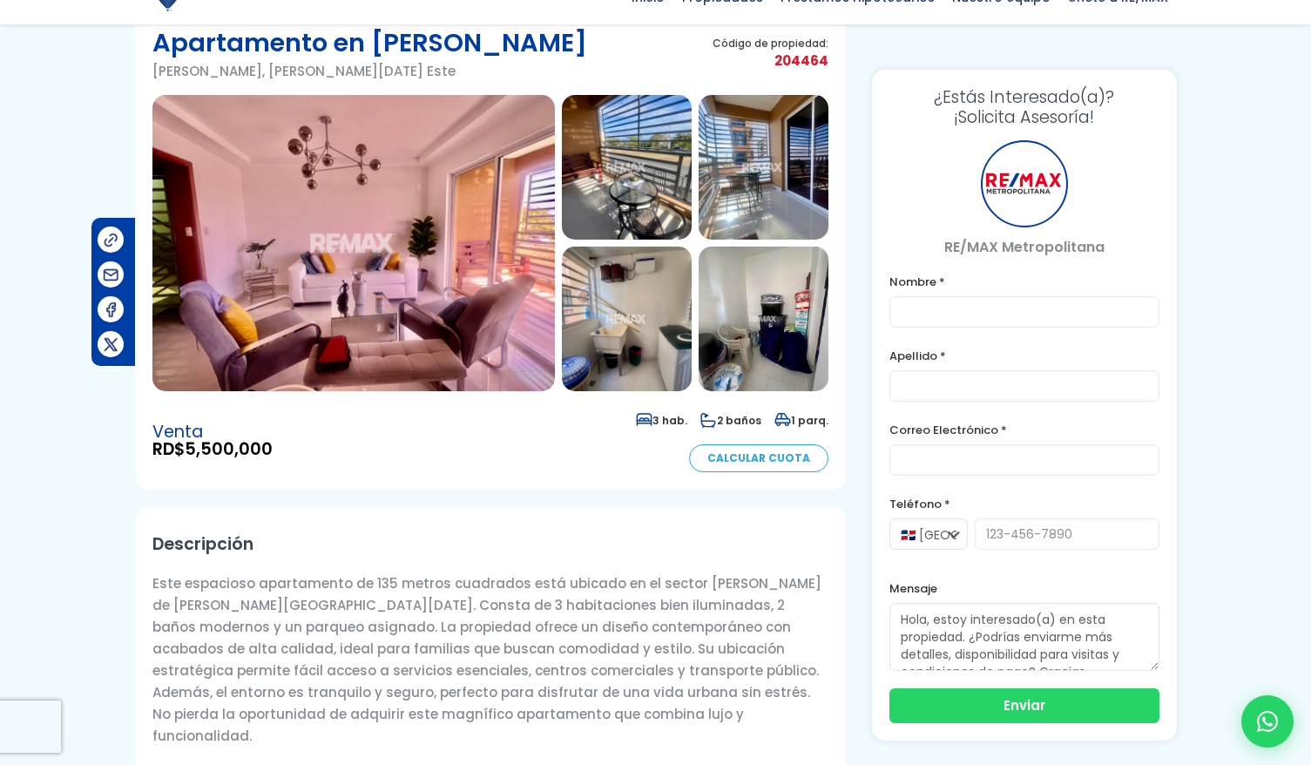
scroll to position [112, 0]
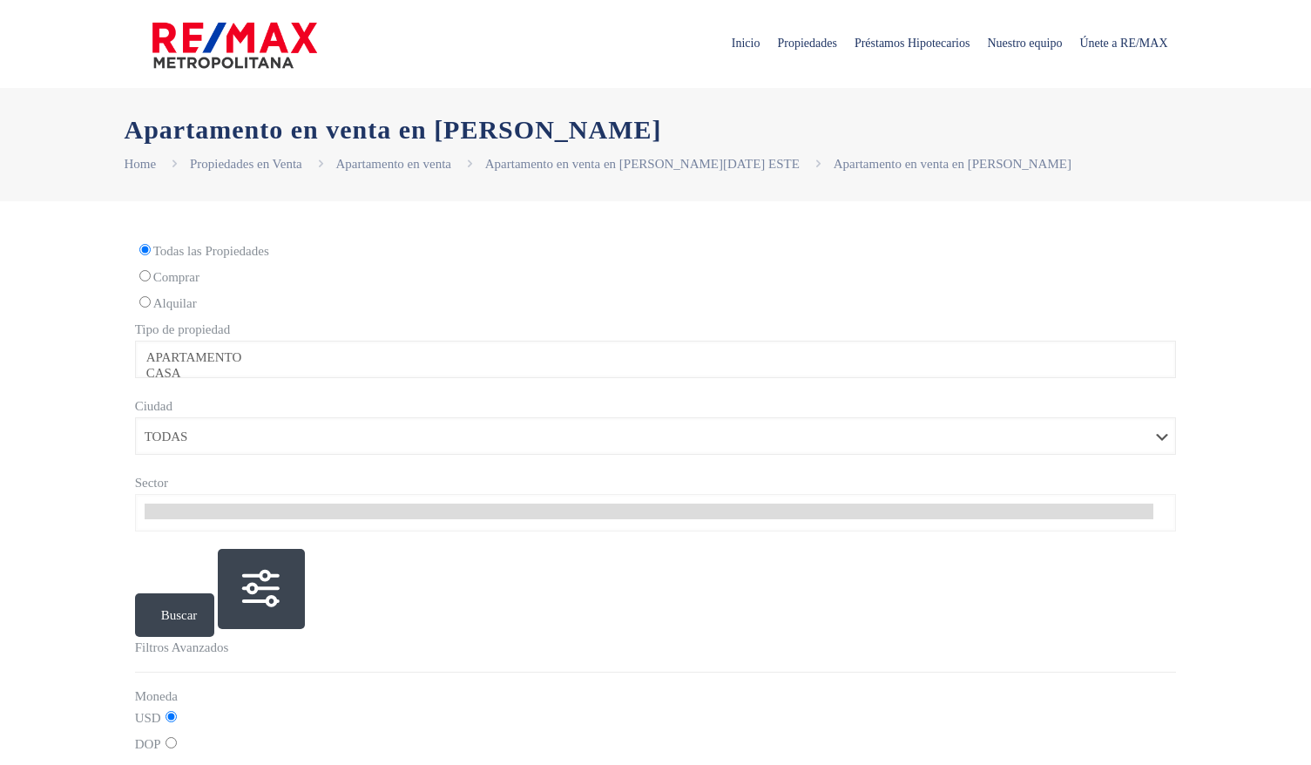
select select
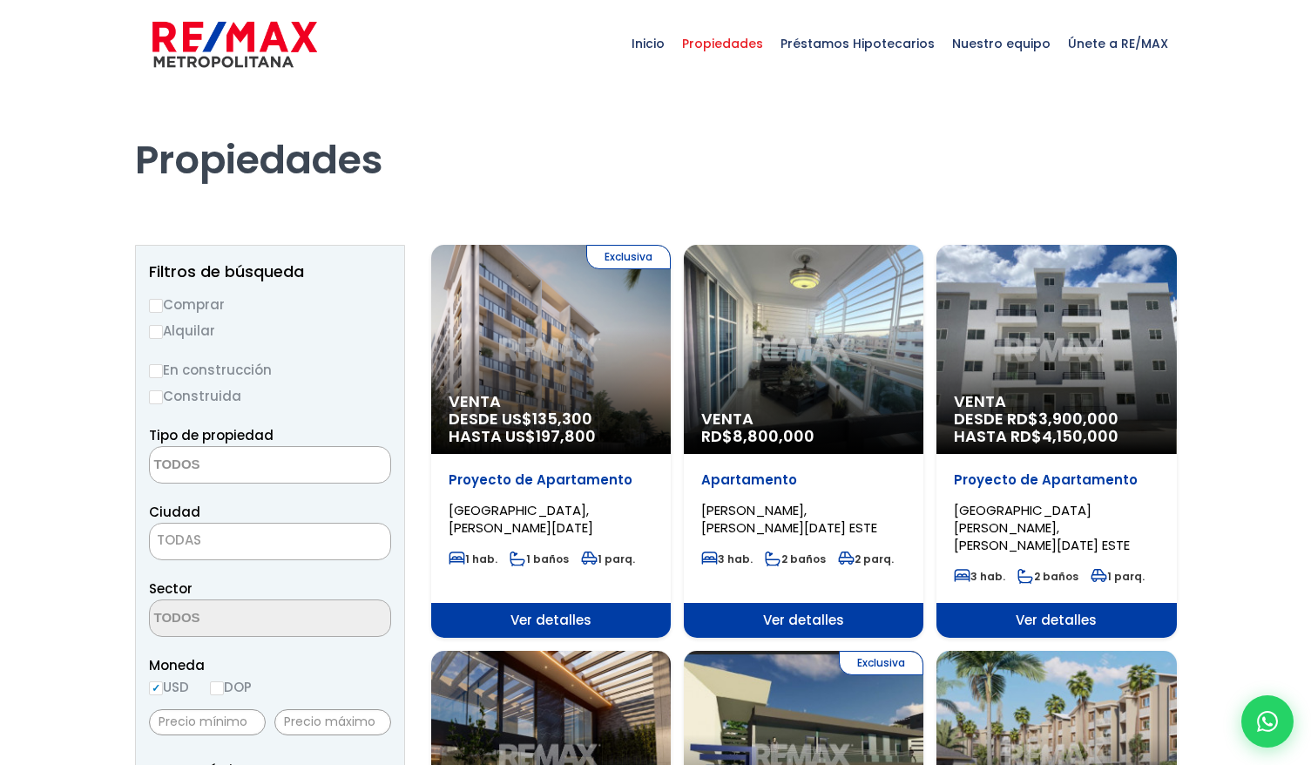
select select
click at [258, 332] on label "Alquilar" at bounding box center [270, 331] width 242 height 22
click at [163, 332] on input "Alquilar" at bounding box center [156, 332] width 14 height 14
radio input "true"
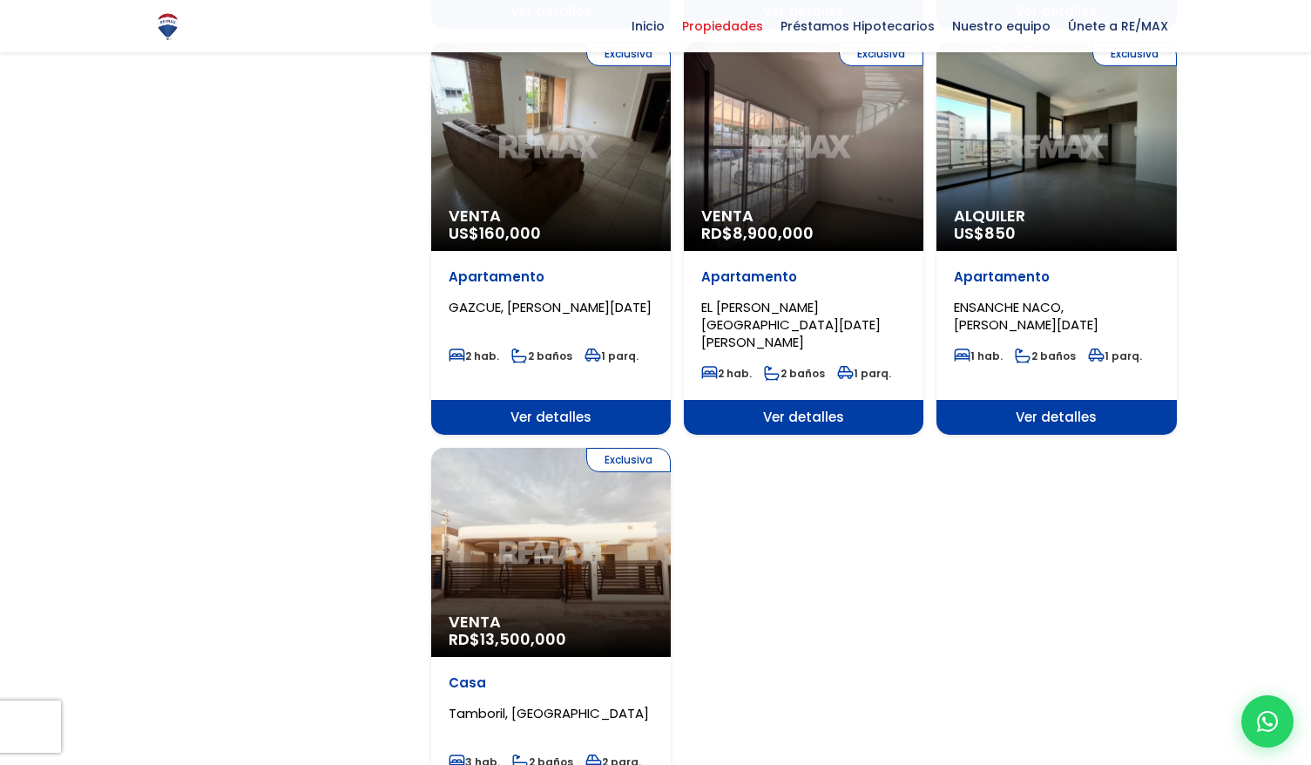
scroll to position [1845, 0]
